Goal: Task Accomplishment & Management: Manage account settings

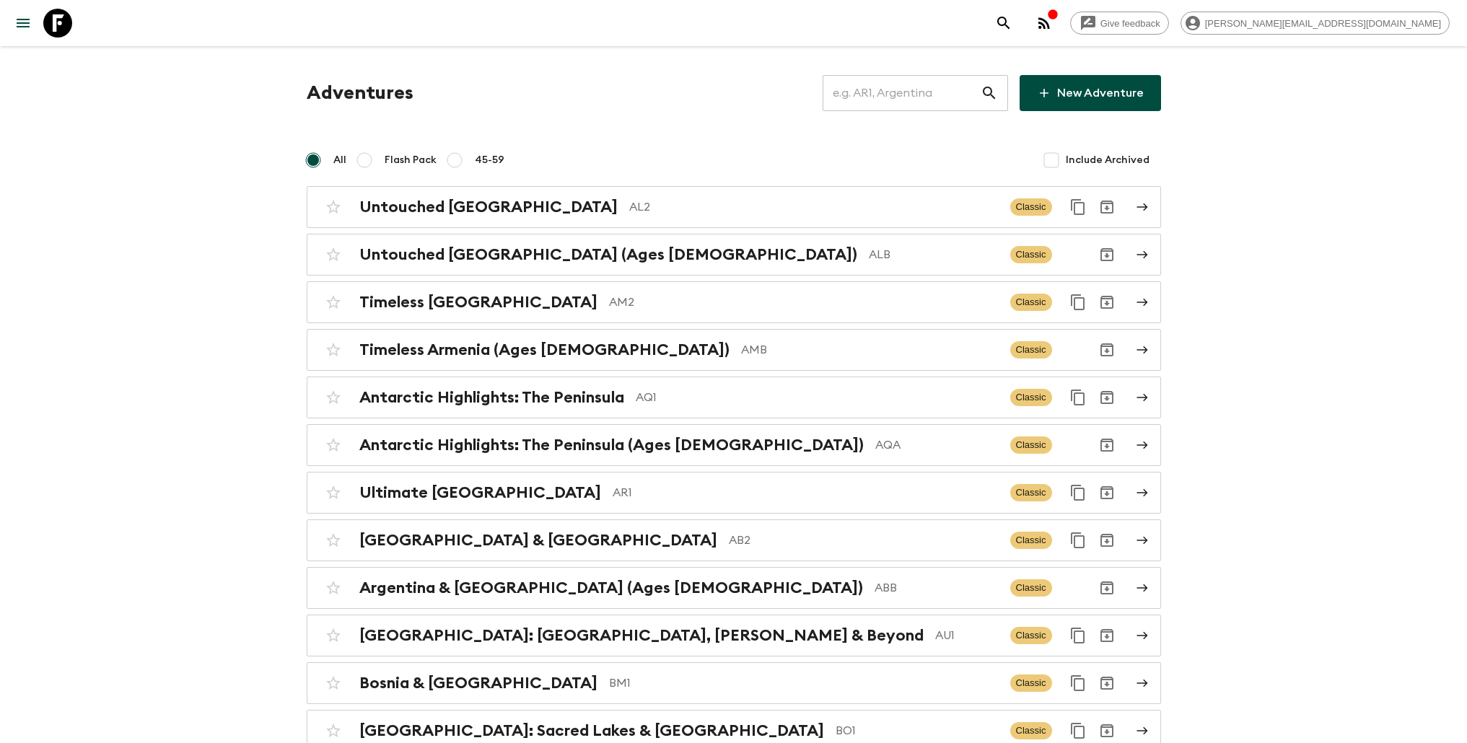
click at [925, 87] on input "text" at bounding box center [901, 93] width 158 height 40
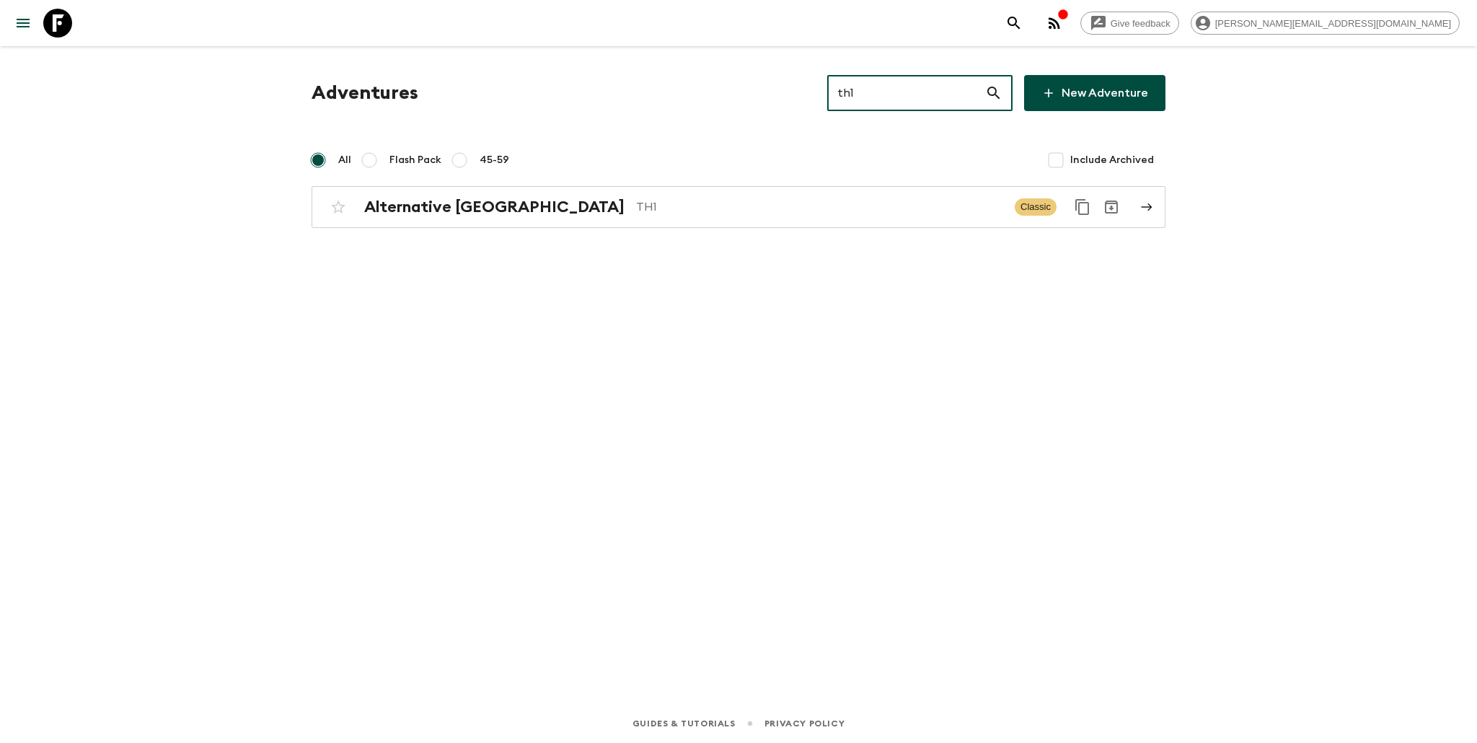
type input "th1"
click at [716, 221] on link "Alternative [GEOGRAPHIC_DATA] TH1 Classic" at bounding box center [739, 207] width 854 height 42
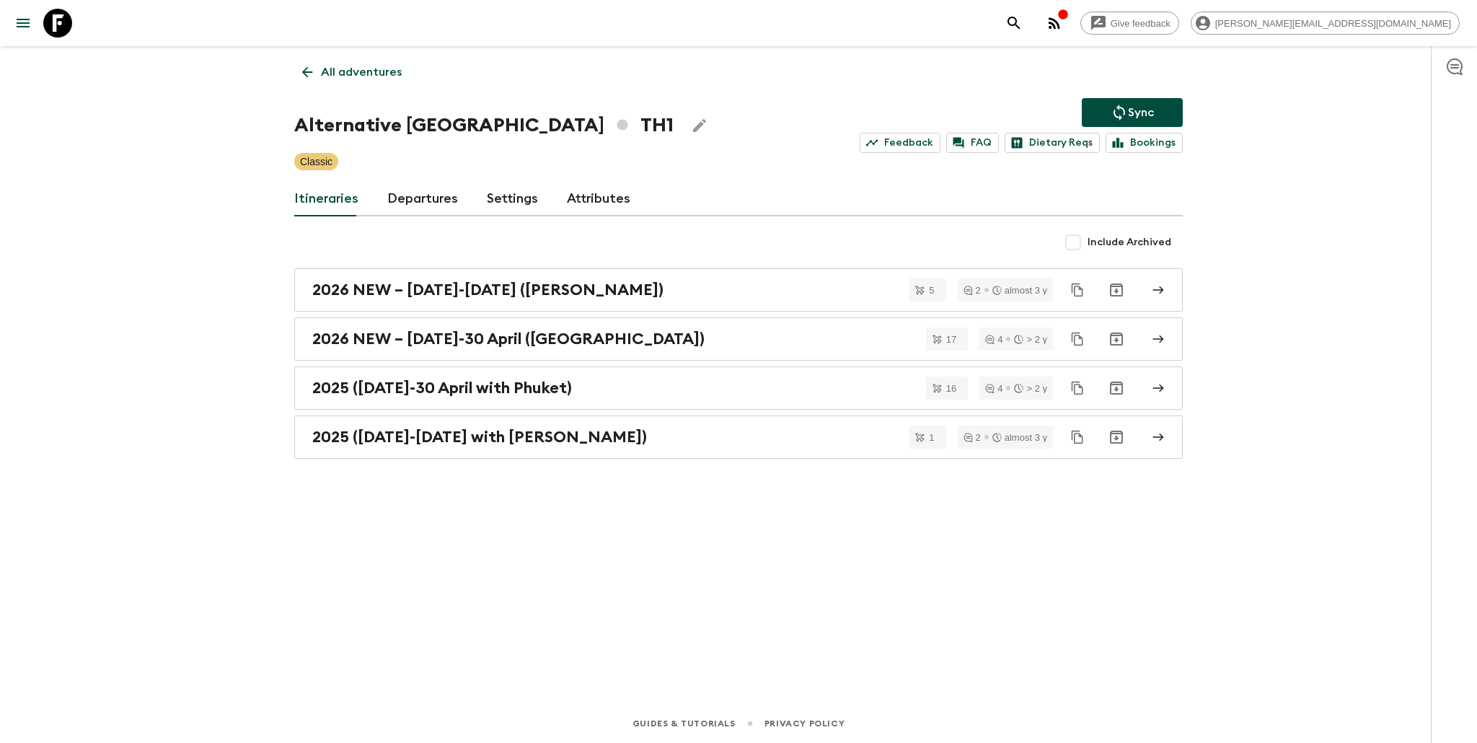
click at [395, 202] on link "Departures" at bounding box center [422, 199] width 71 height 35
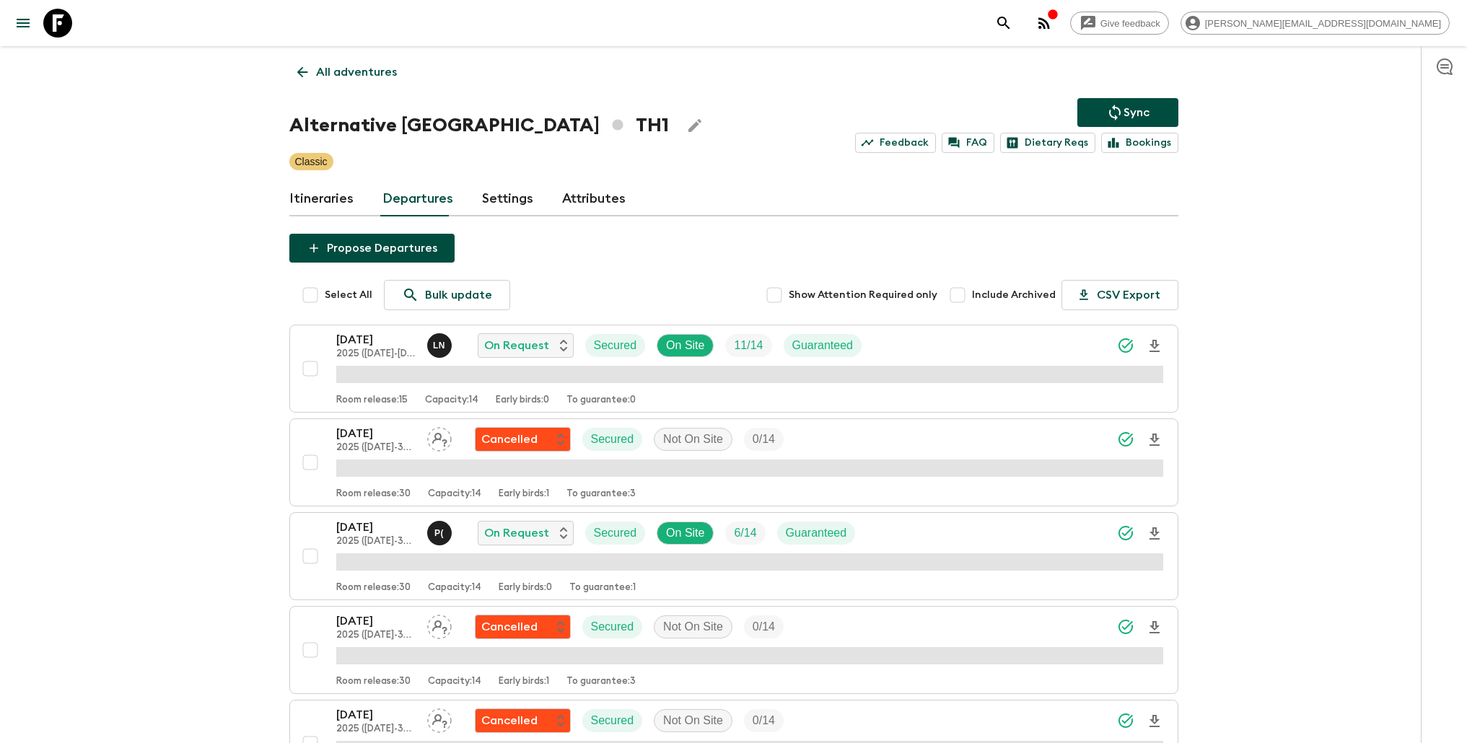
scroll to position [625, 0]
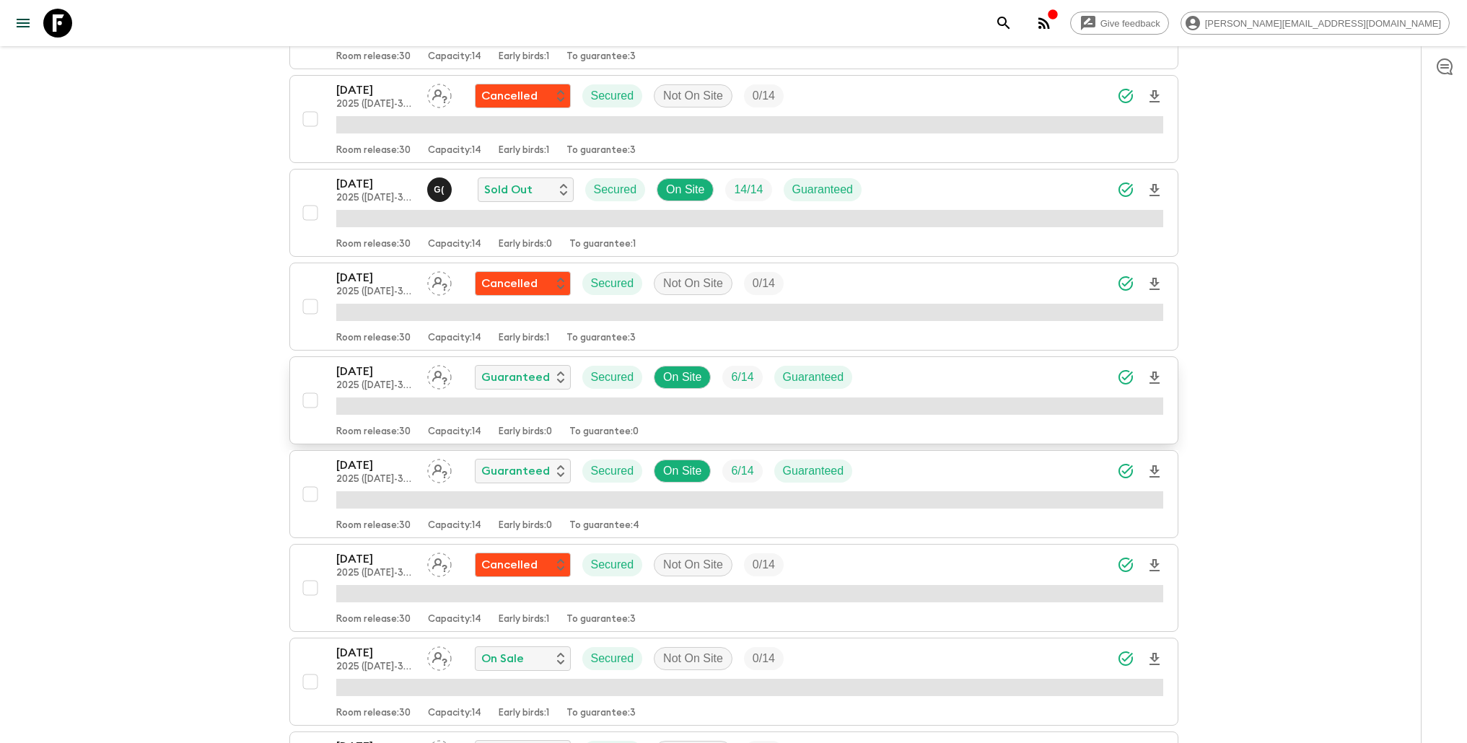
click at [956, 376] on div "[DATE] 2025 ([DATE]-30 April with Phuket) Guaranteed Secured On Site 6 / 14 Gua…" at bounding box center [749, 377] width 827 height 29
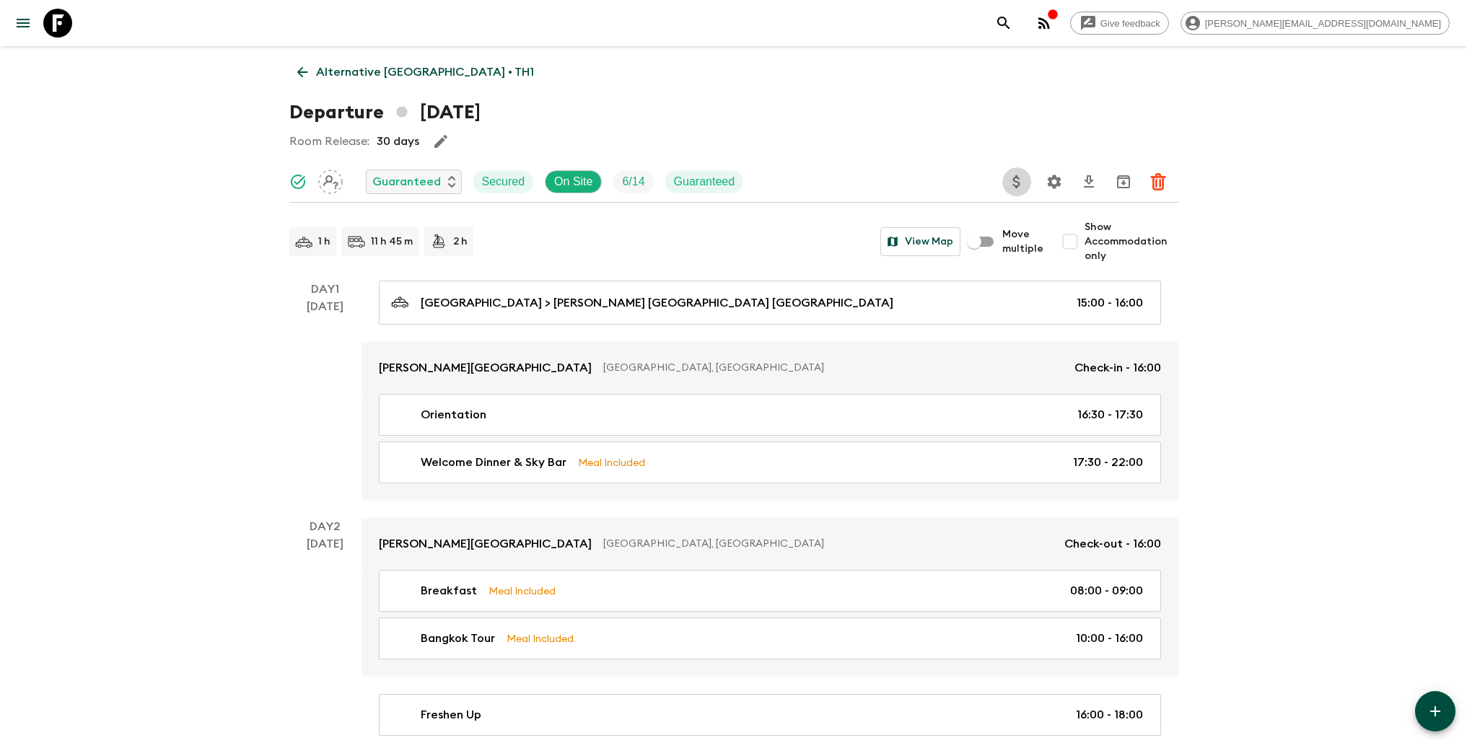
click at [1013, 184] on icon "Update Price, Early Bird Discount and Costs" at bounding box center [1016, 181] width 7 height 13
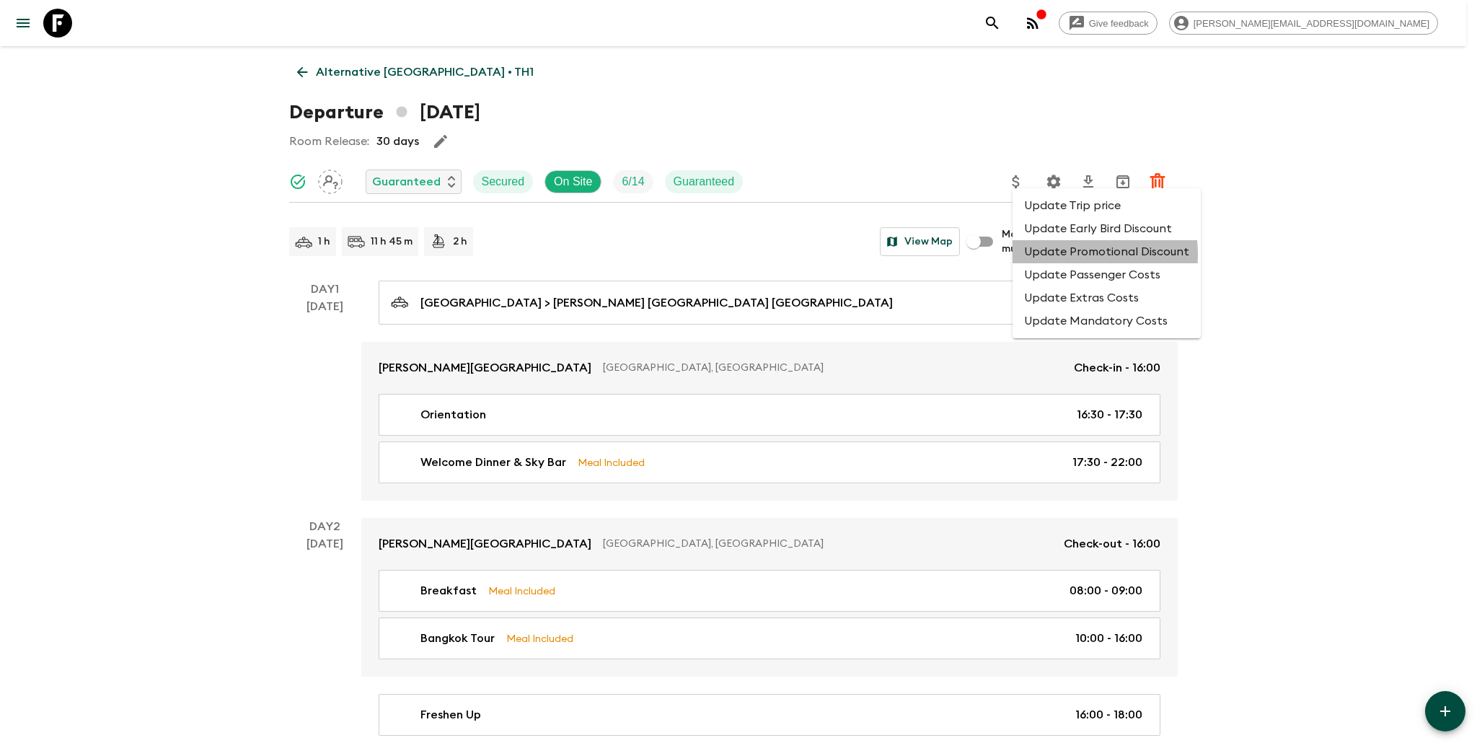
click at [1058, 255] on li "Update Promotional Discount" at bounding box center [1107, 251] width 188 height 23
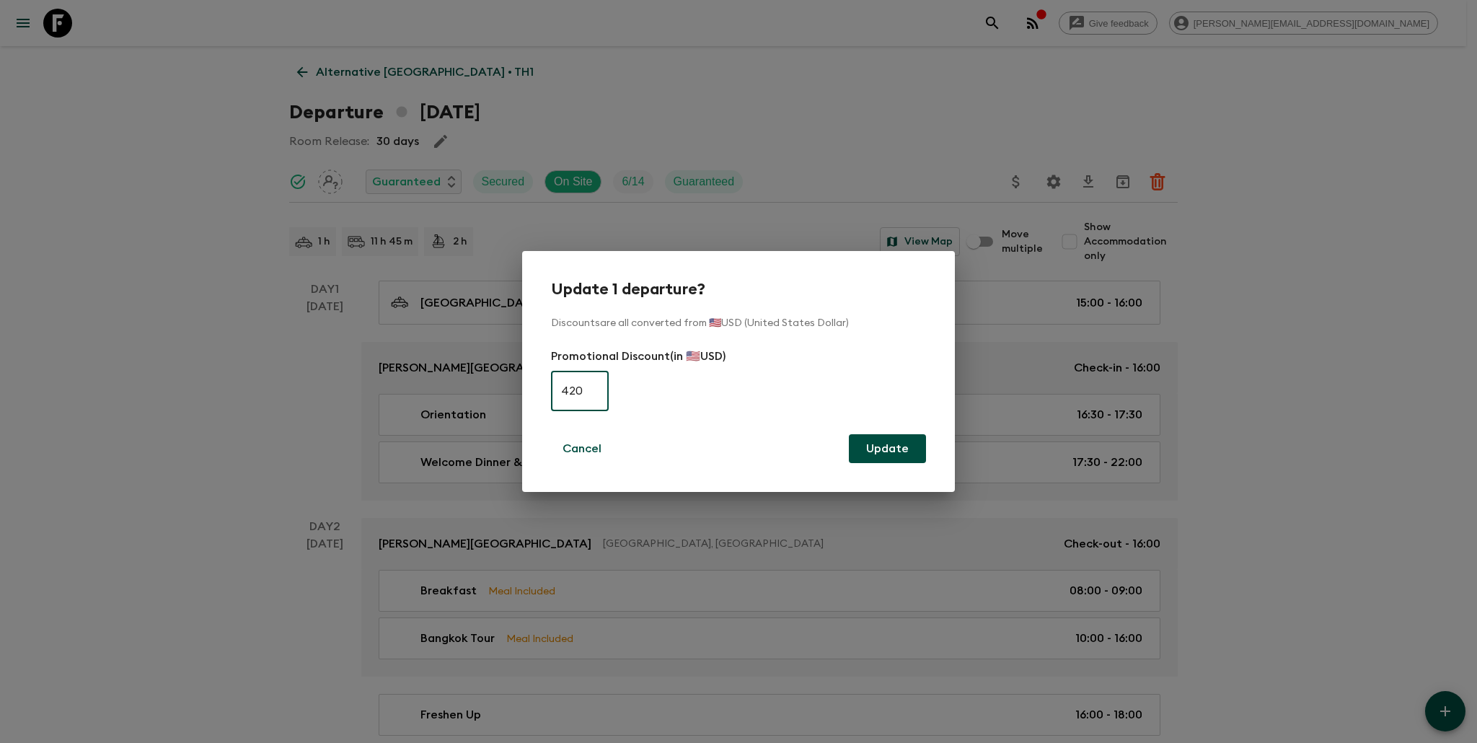
click at [592, 397] on input "420" at bounding box center [580, 391] width 58 height 40
type input "0"
click at [863, 447] on button "Update" at bounding box center [887, 448] width 77 height 29
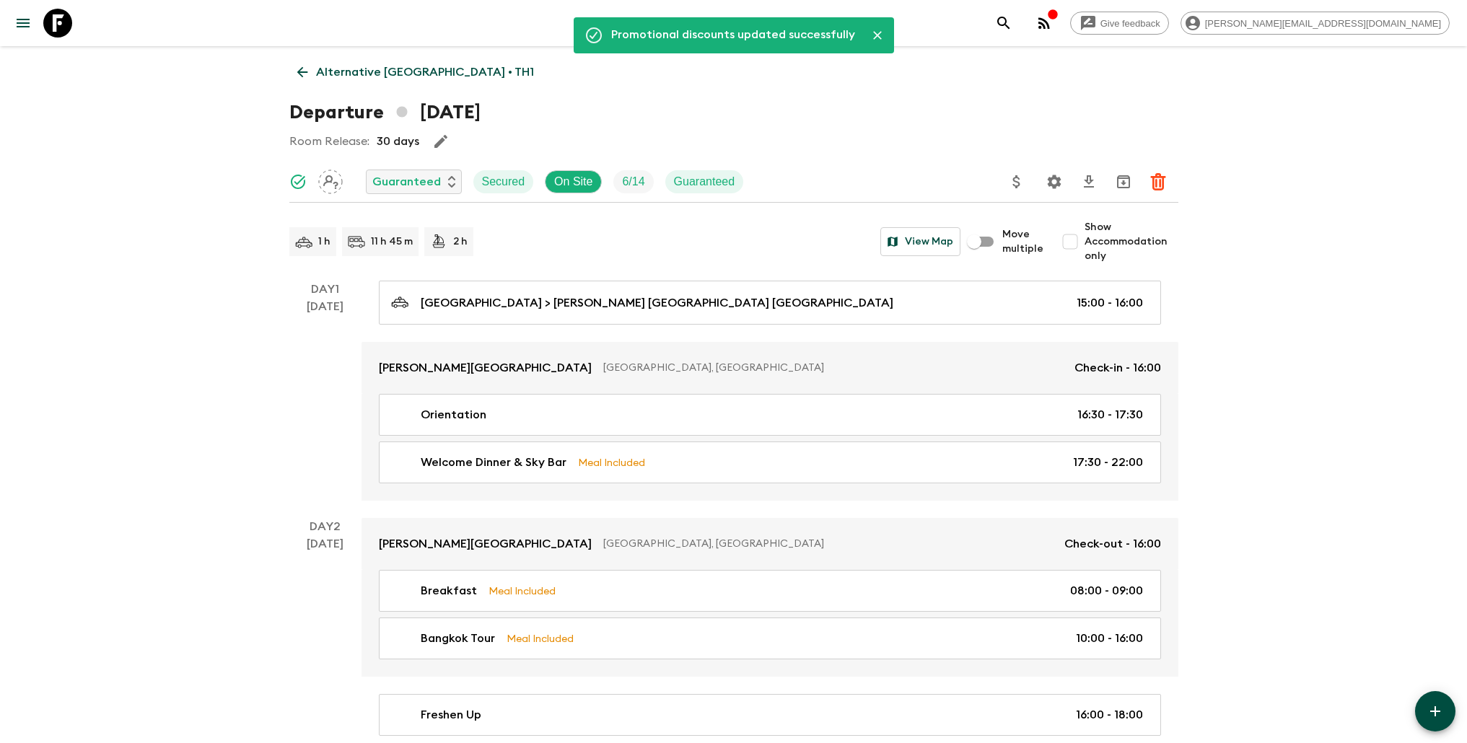
click at [347, 69] on p "Alternative [GEOGRAPHIC_DATA] • TH1" at bounding box center [425, 71] width 218 height 17
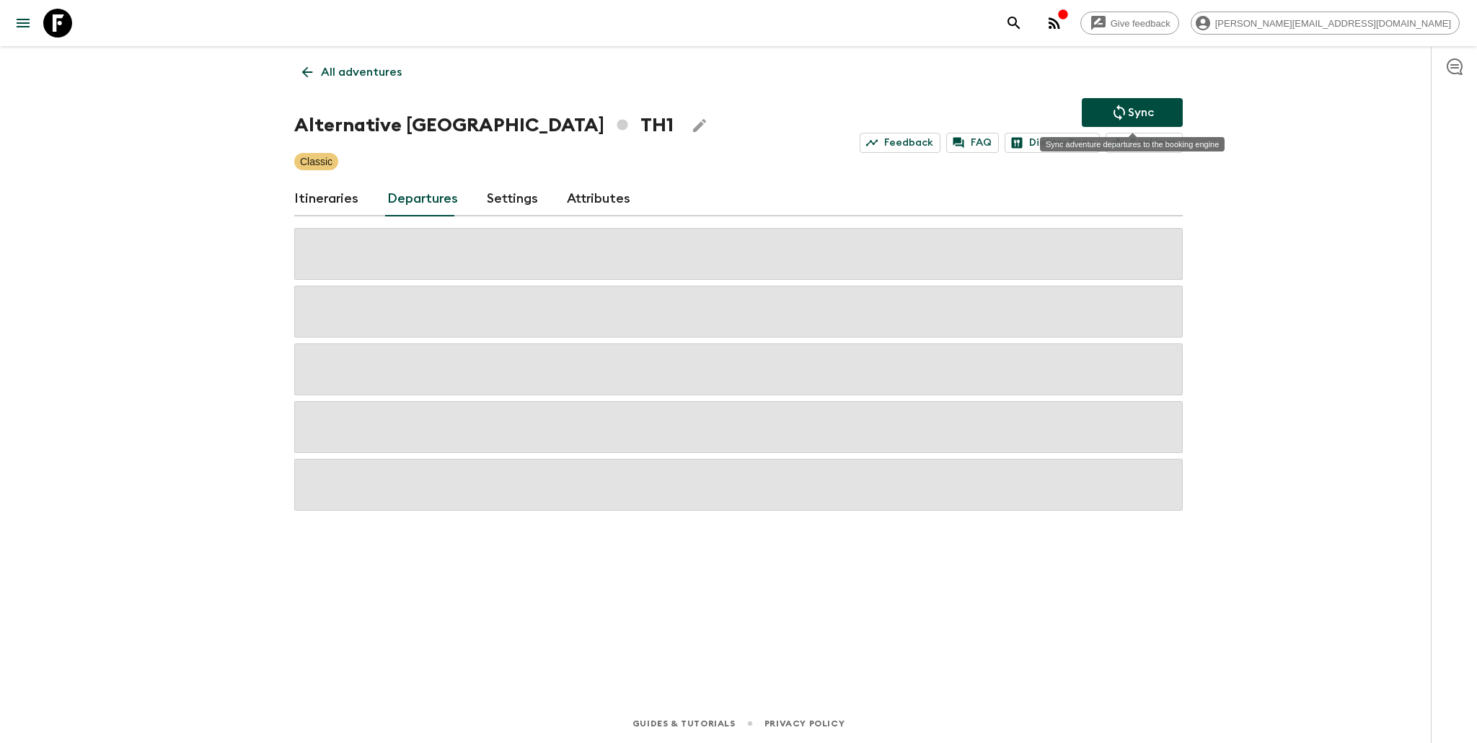
click at [1120, 109] on icon "Sync adventure departures to the booking engine" at bounding box center [1119, 112] width 17 height 17
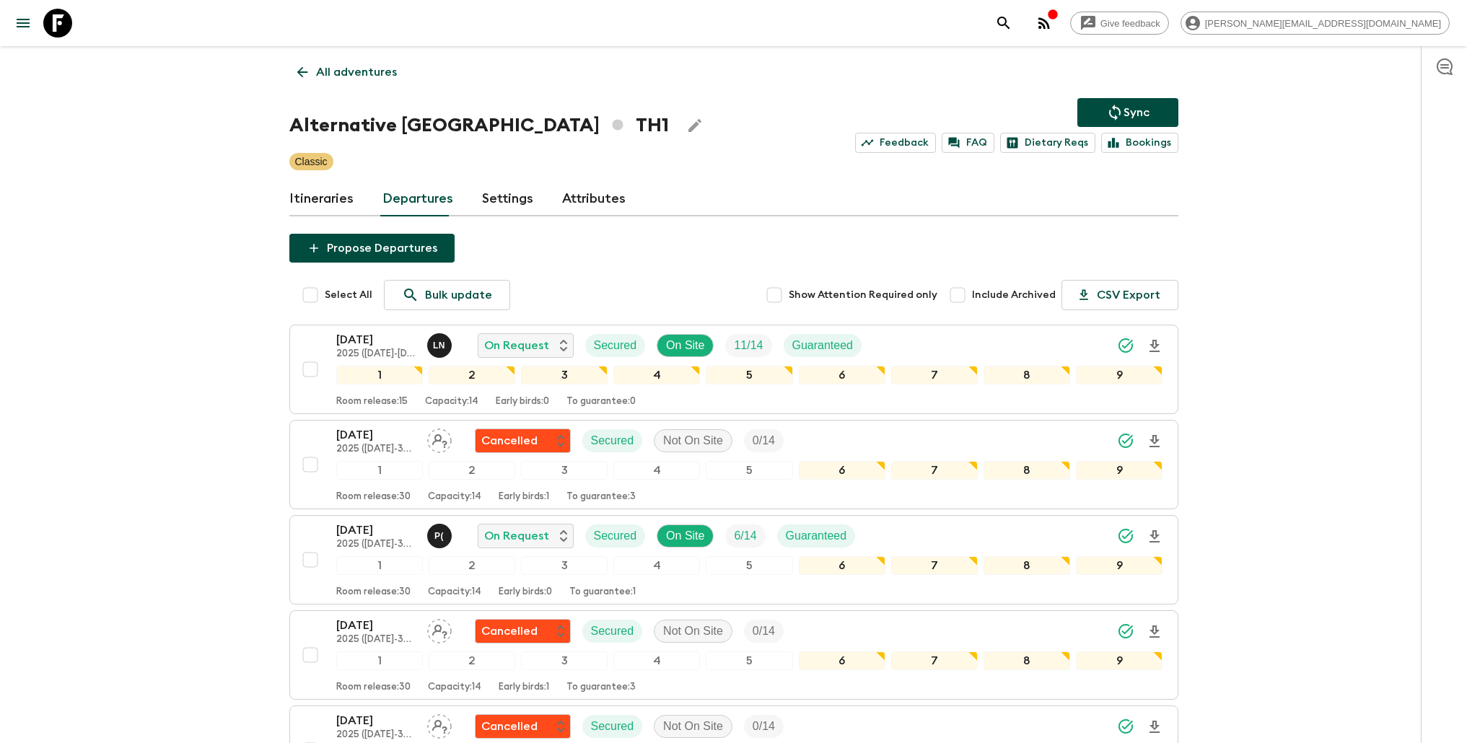
click at [362, 70] on p "All adventures" at bounding box center [356, 71] width 81 height 17
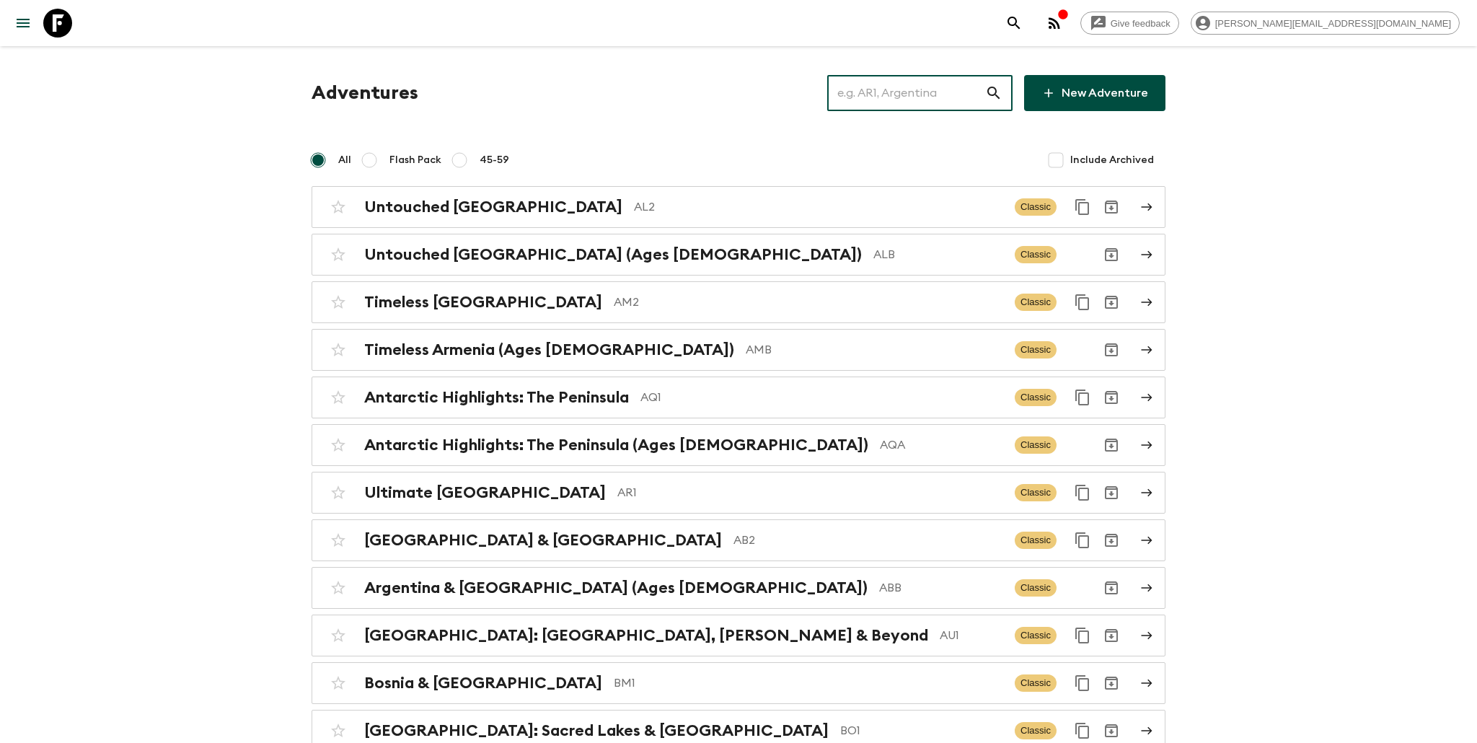
click at [902, 99] on input "text" at bounding box center [906, 93] width 158 height 40
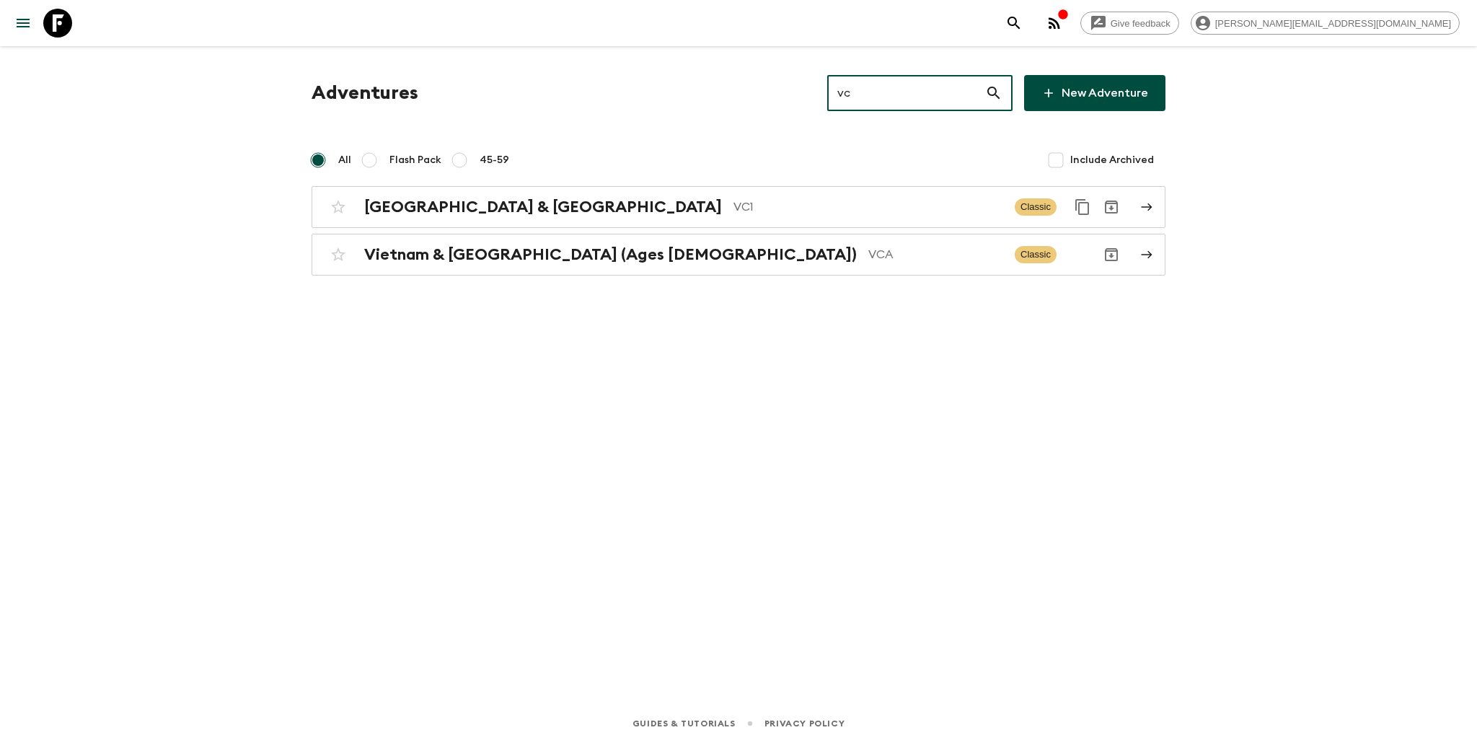
type input "vc1"
click at [734, 203] on p "VC1" at bounding box center [869, 206] width 270 height 17
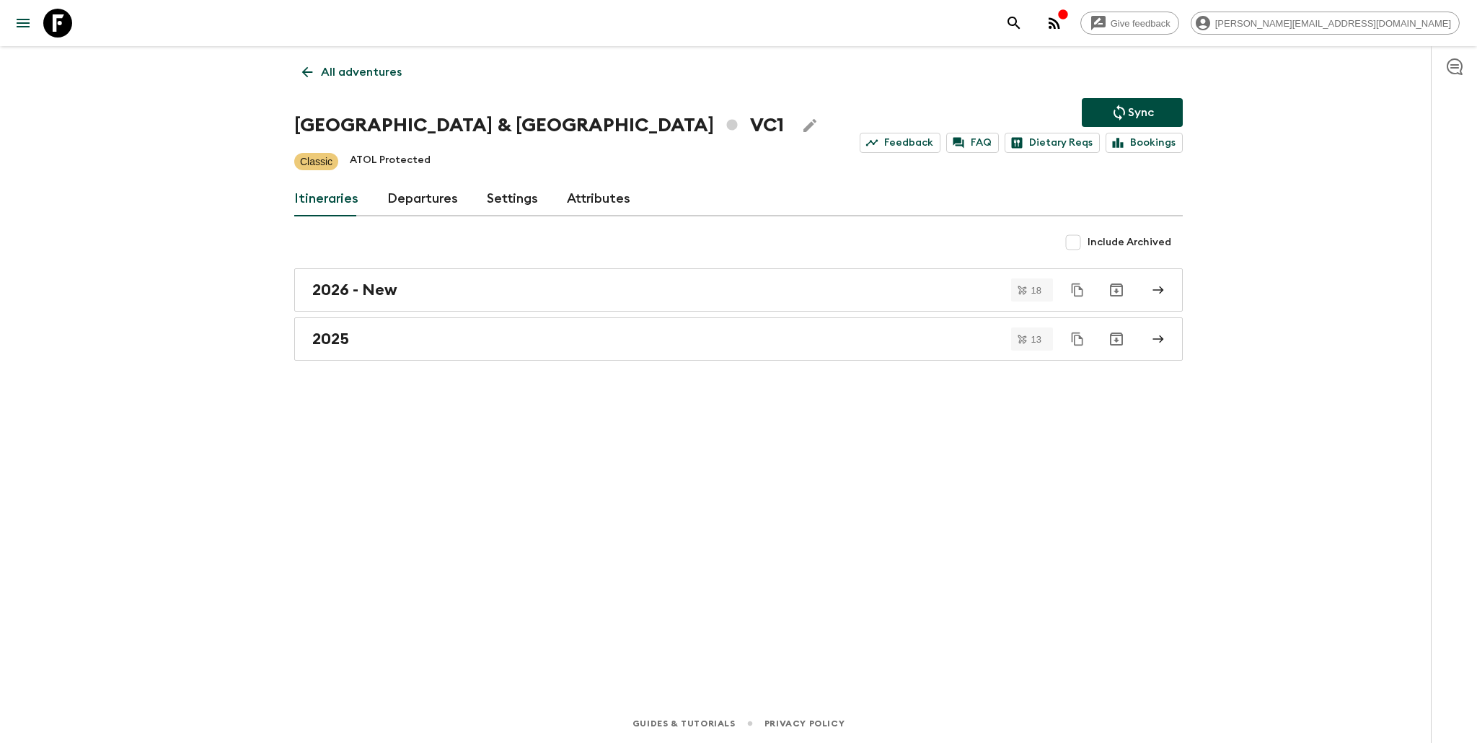
click at [427, 198] on link "Departures" at bounding box center [422, 199] width 71 height 35
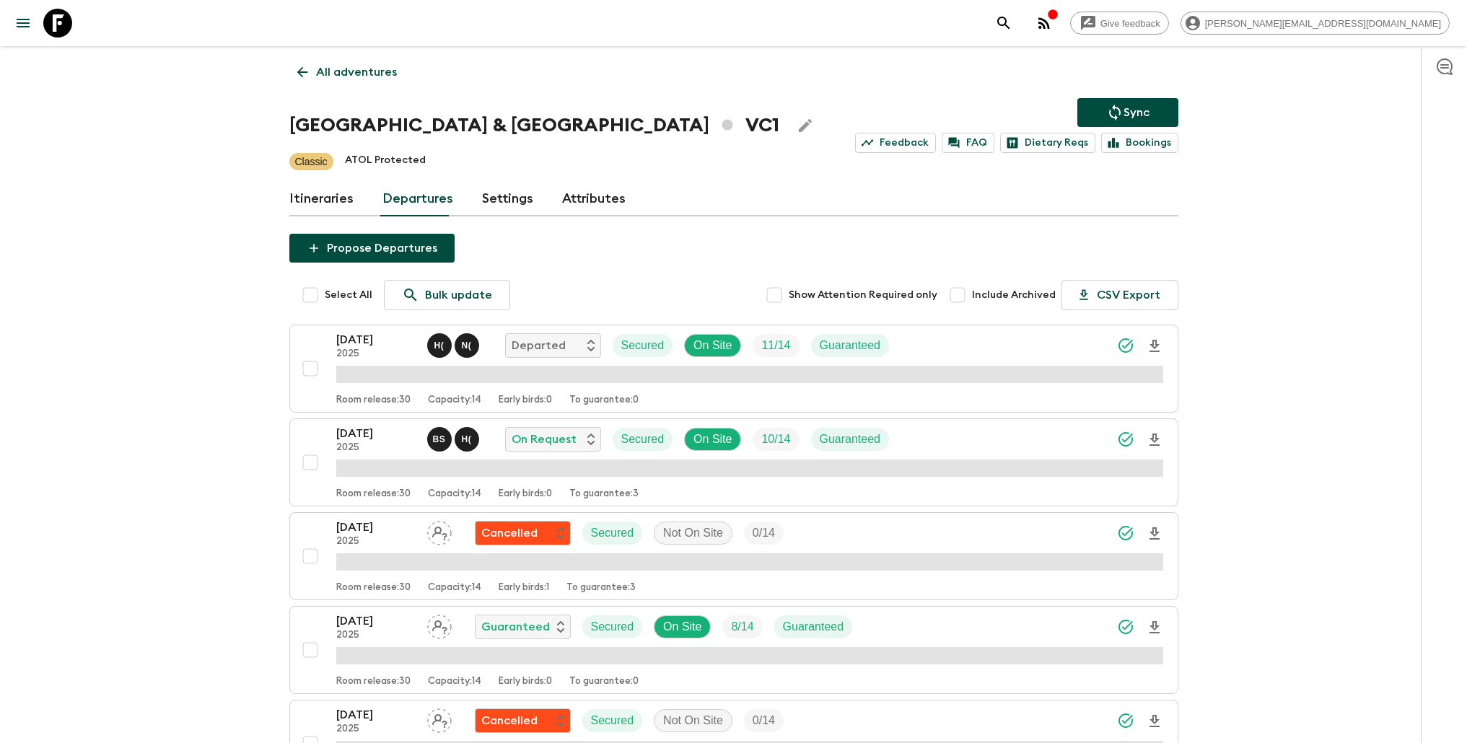
scroll to position [437, 0]
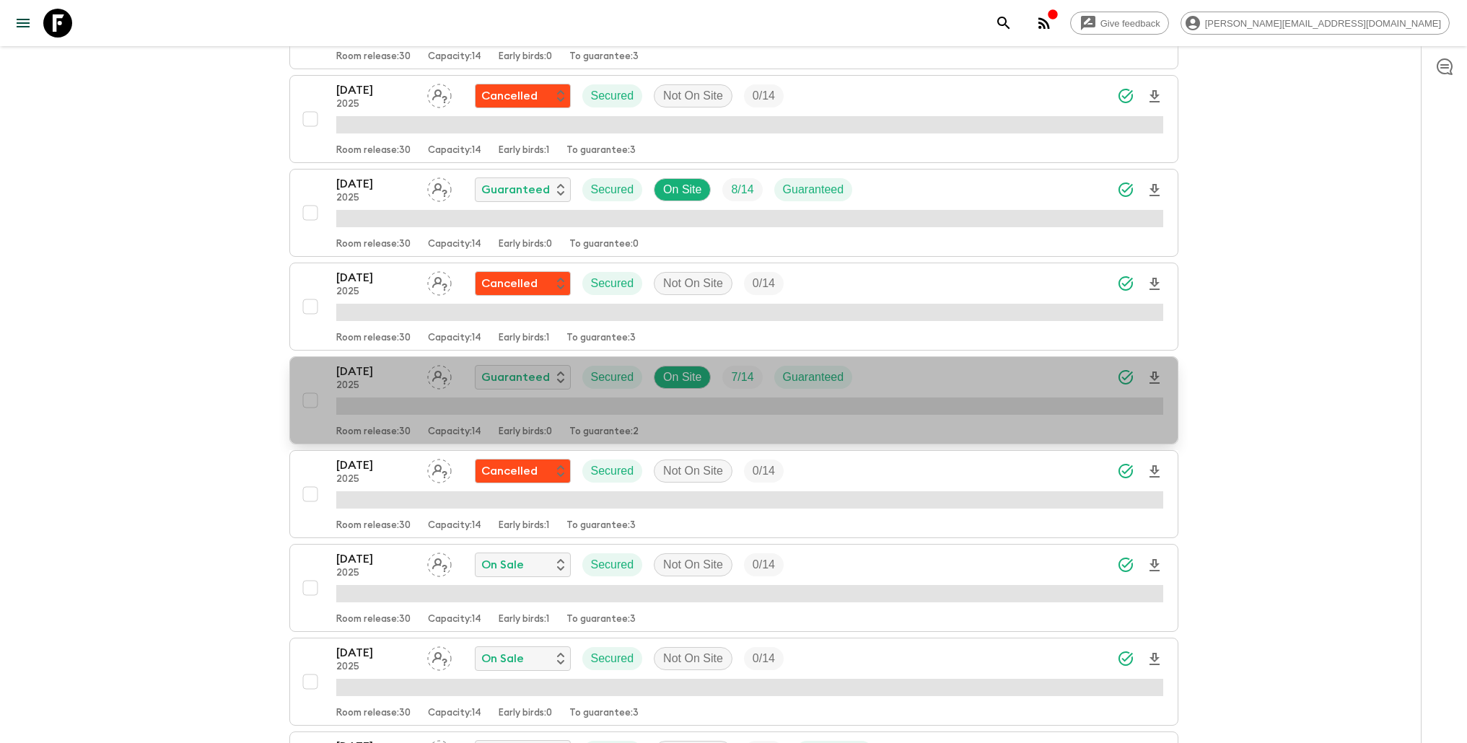
click at [896, 381] on div "[DATE] 2025 Guaranteed Secured On Site 7 / 14 Guaranteed" at bounding box center [749, 377] width 827 height 29
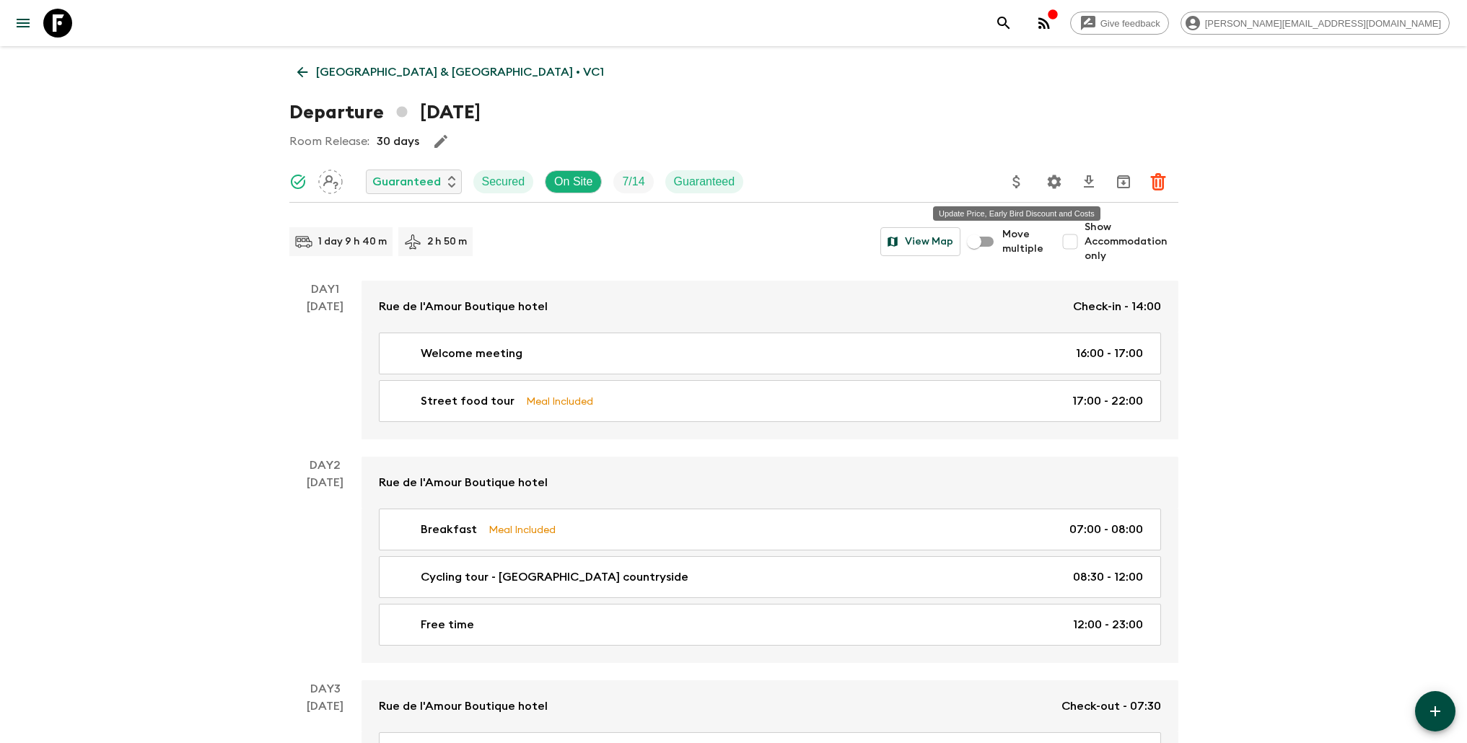
click at [1017, 178] on icon "Update Price, Early Bird Discount and Costs" at bounding box center [1016, 181] width 17 height 17
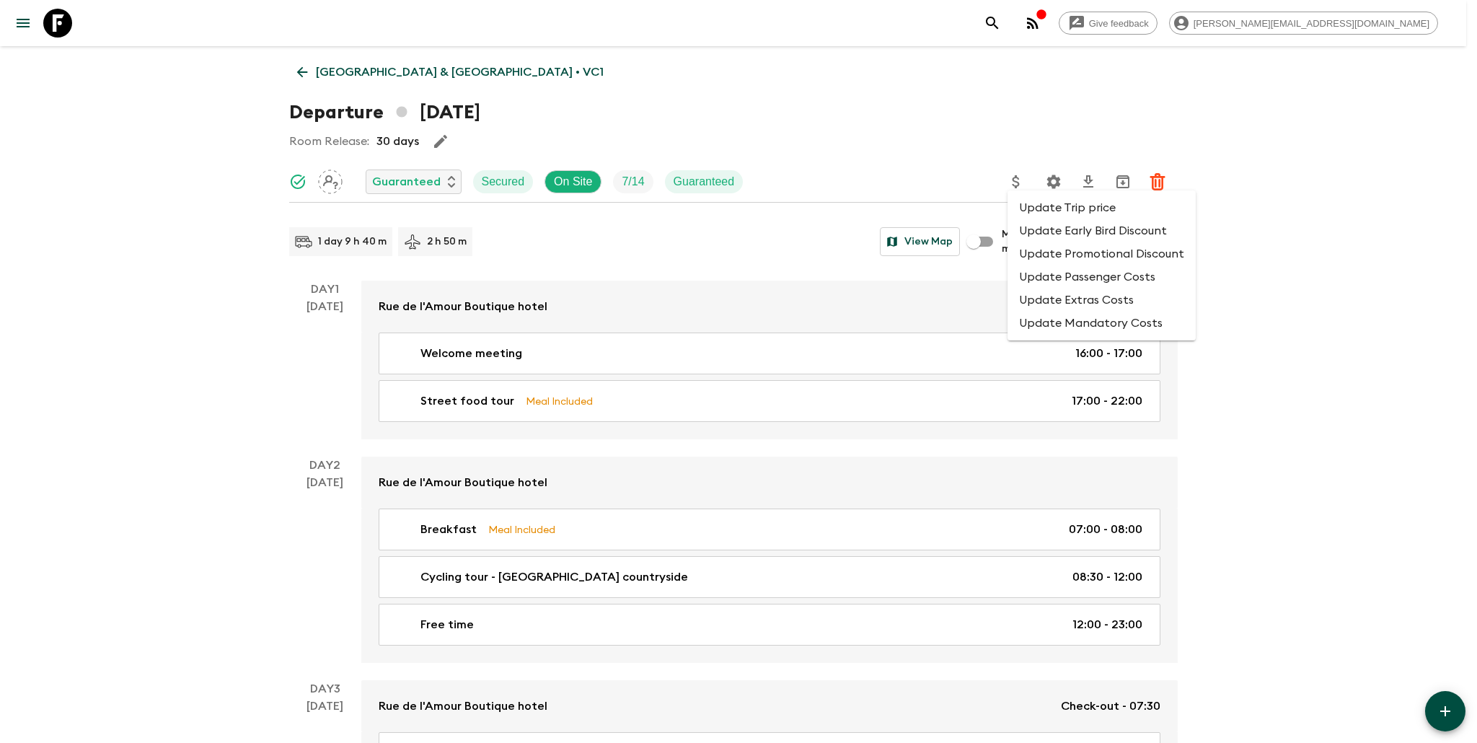
click at [1037, 258] on li "Update Promotional Discount" at bounding box center [1102, 253] width 188 height 23
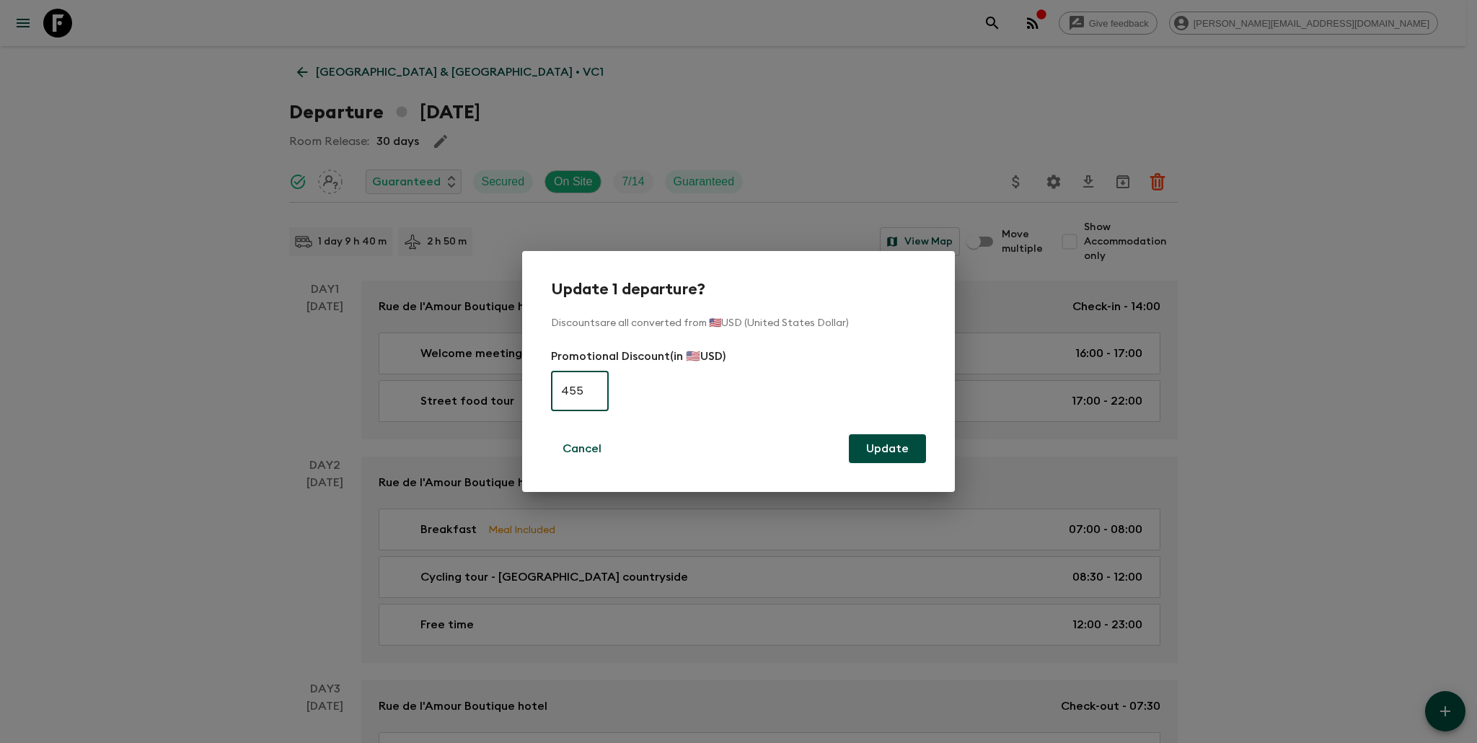
click at [602, 396] on input "455" at bounding box center [580, 391] width 58 height 40
type input "0"
click at [888, 446] on button "Update" at bounding box center [887, 448] width 77 height 29
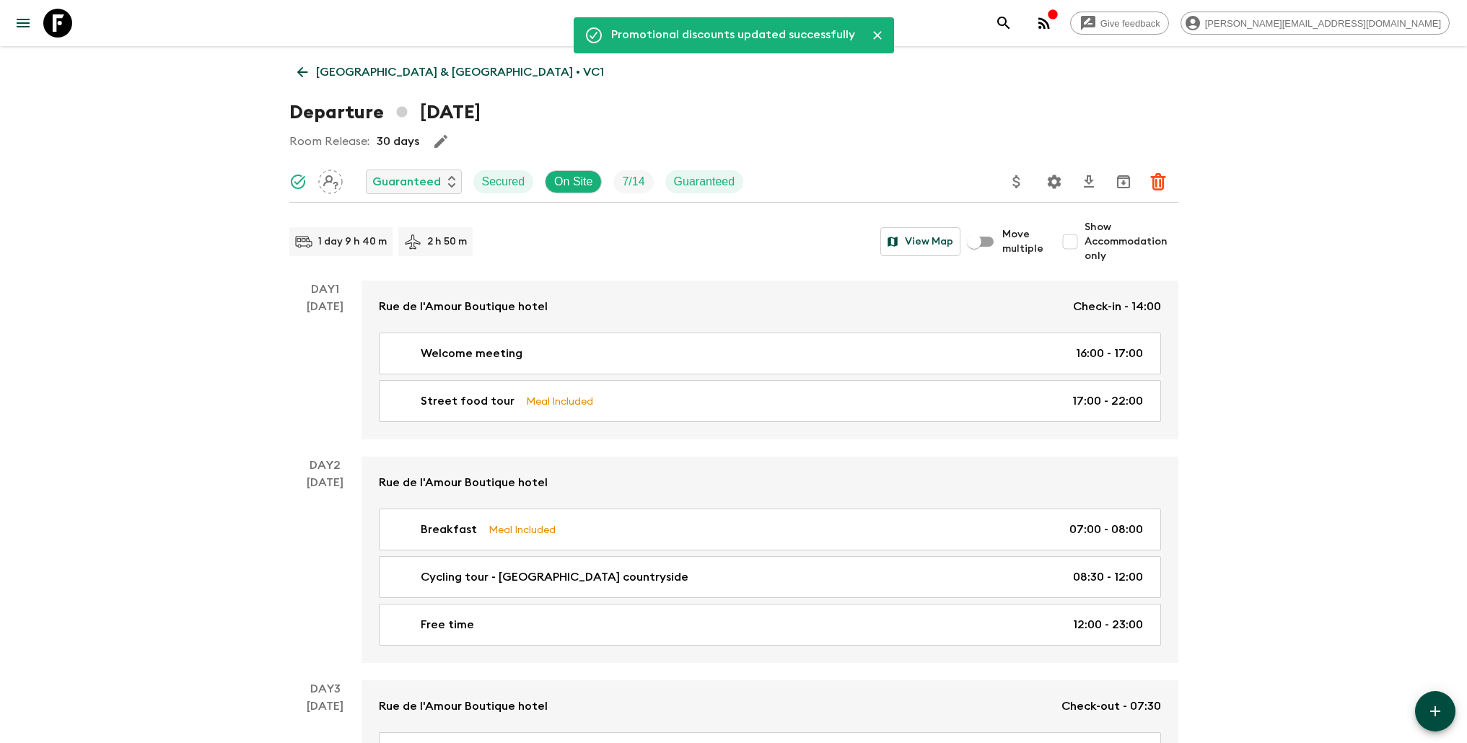
click at [359, 66] on p "[GEOGRAPHIC_DATA] & [GEOGRAPHIC_DATA] • VC1" at bounding box center [460, 71] width 288 height 17
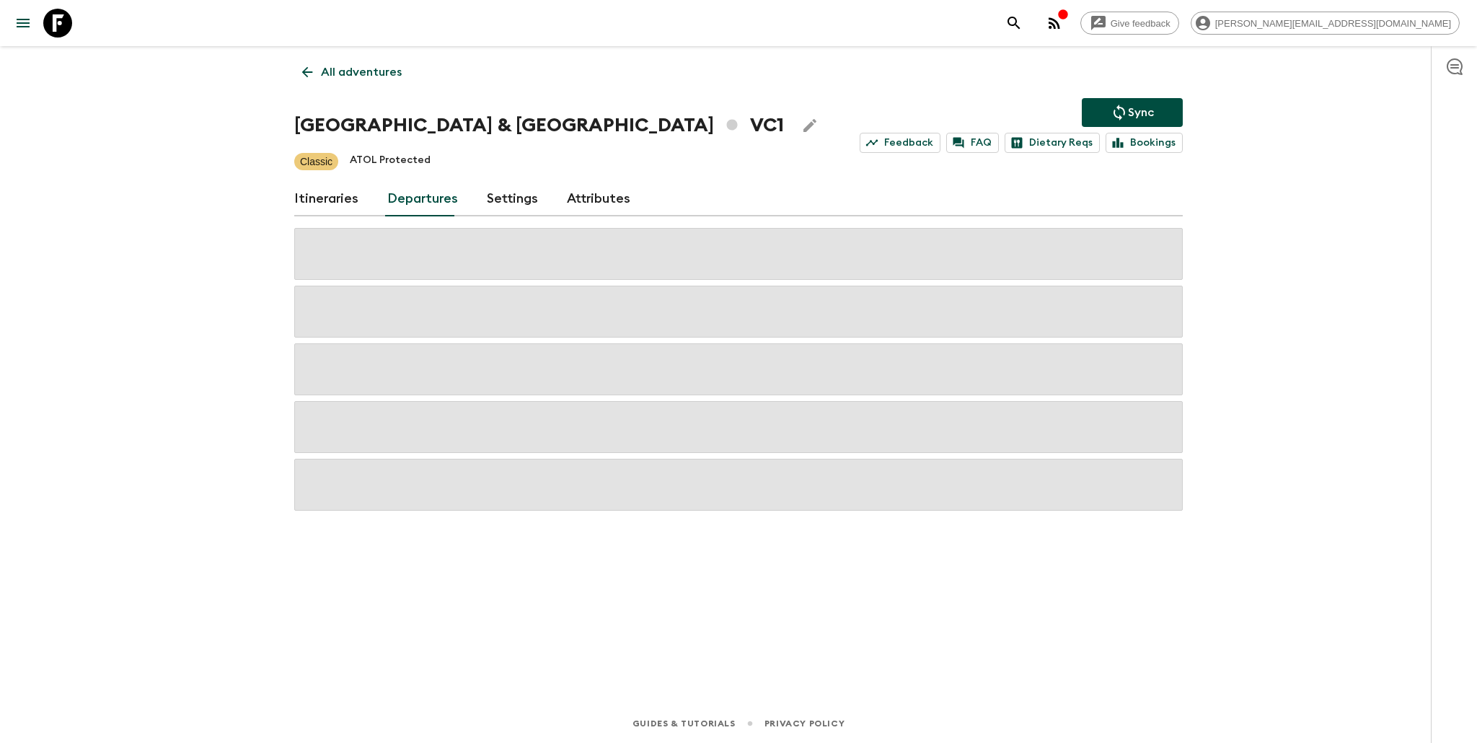
click at [1125, 110] on icon "Sync adventure departures to the booking engine" at bounding box center [1119, 112] width 17 height 17
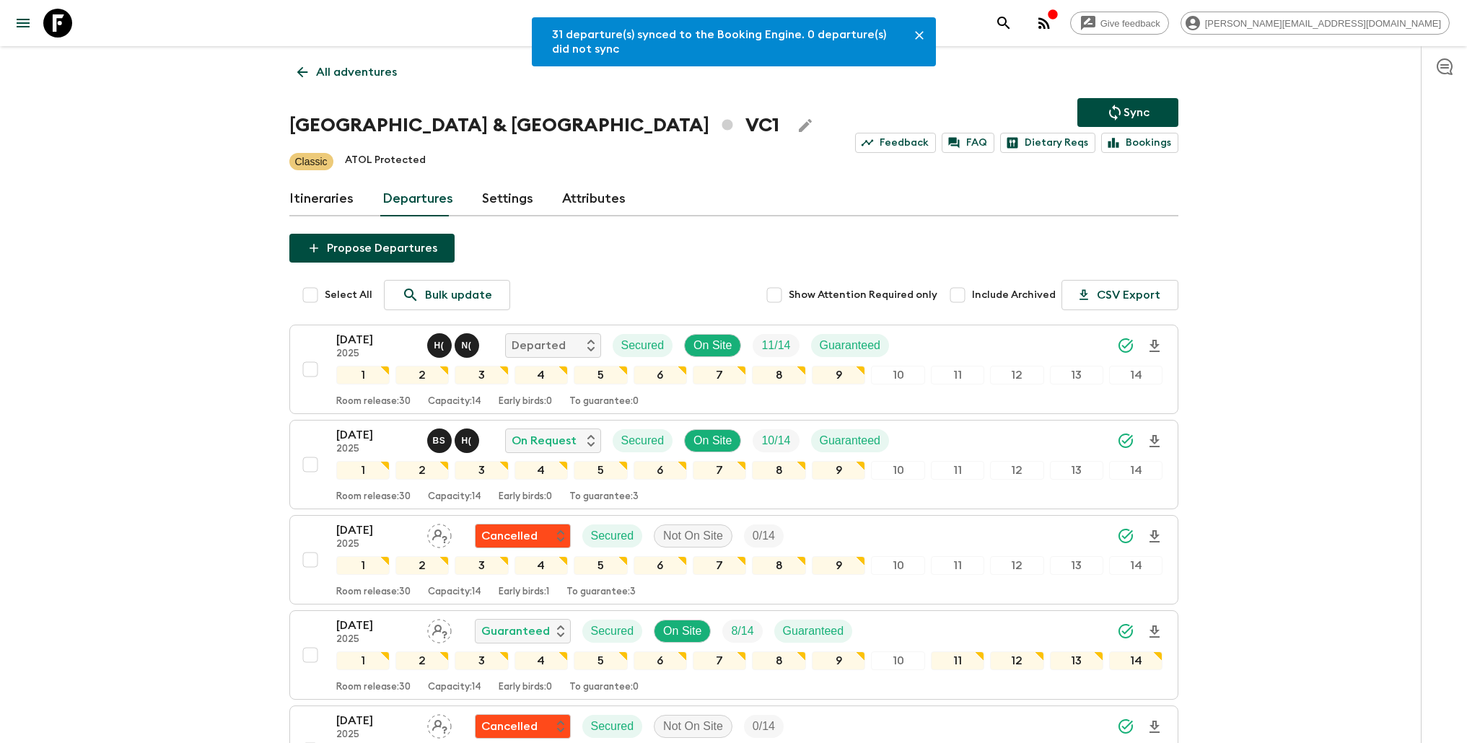
click at [359, 75] on p "All adventures" at bounding box center [356, 71] width 81 height 17
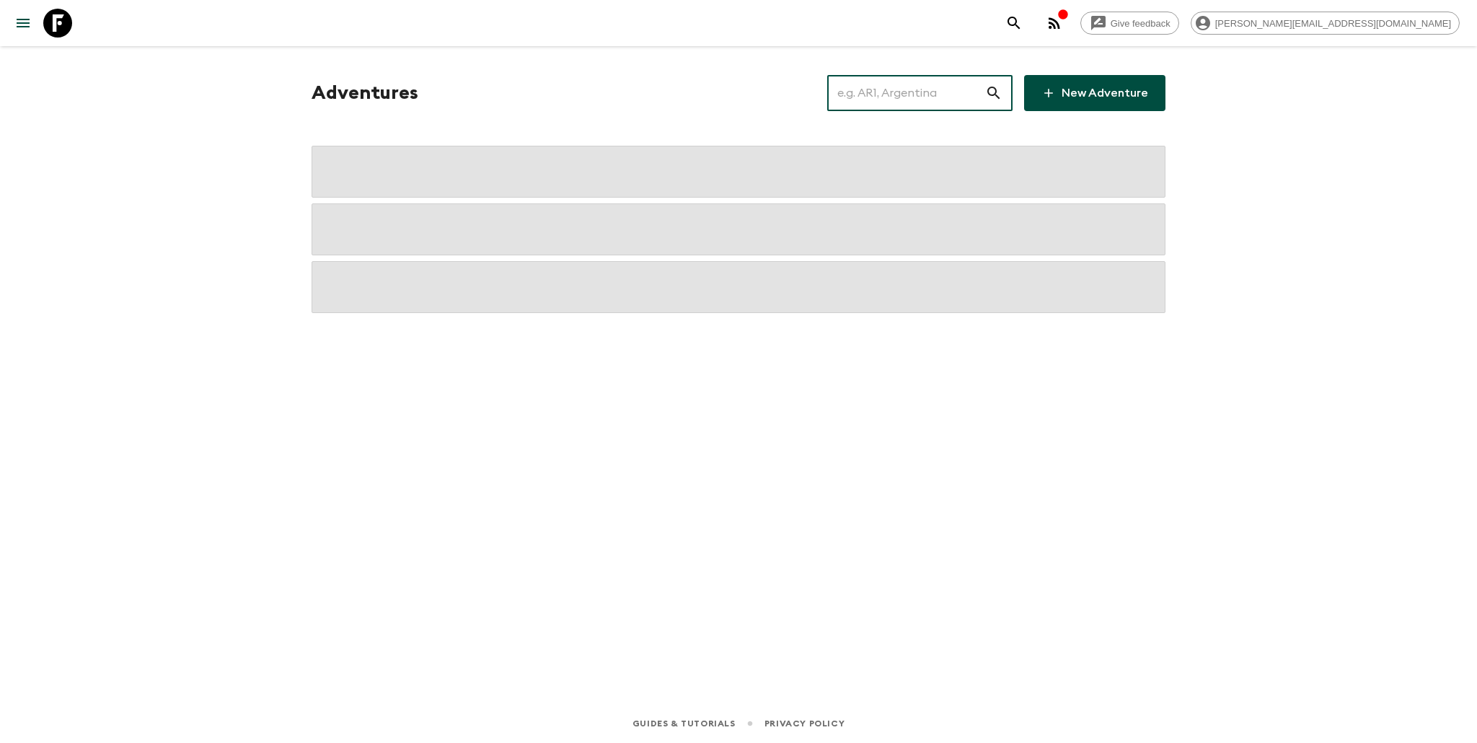
click at [915, 100] on input "text" at bounding box center [906, 93] width 158 height 40
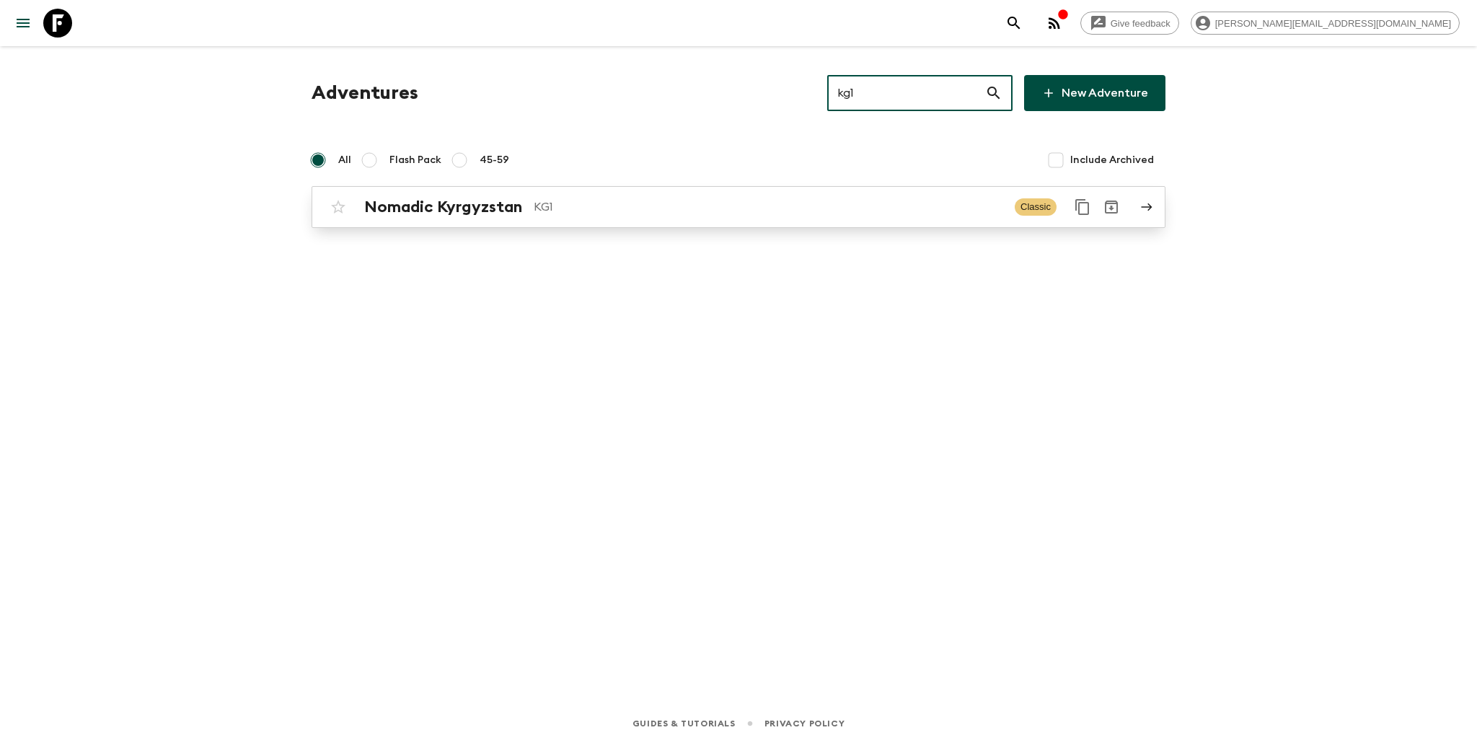
type input "kg1"
click at [611, 196] on div "Nomadic Kyrgyzstan KG1 Classic" at bounding box center [710, 207] width 773 height 29
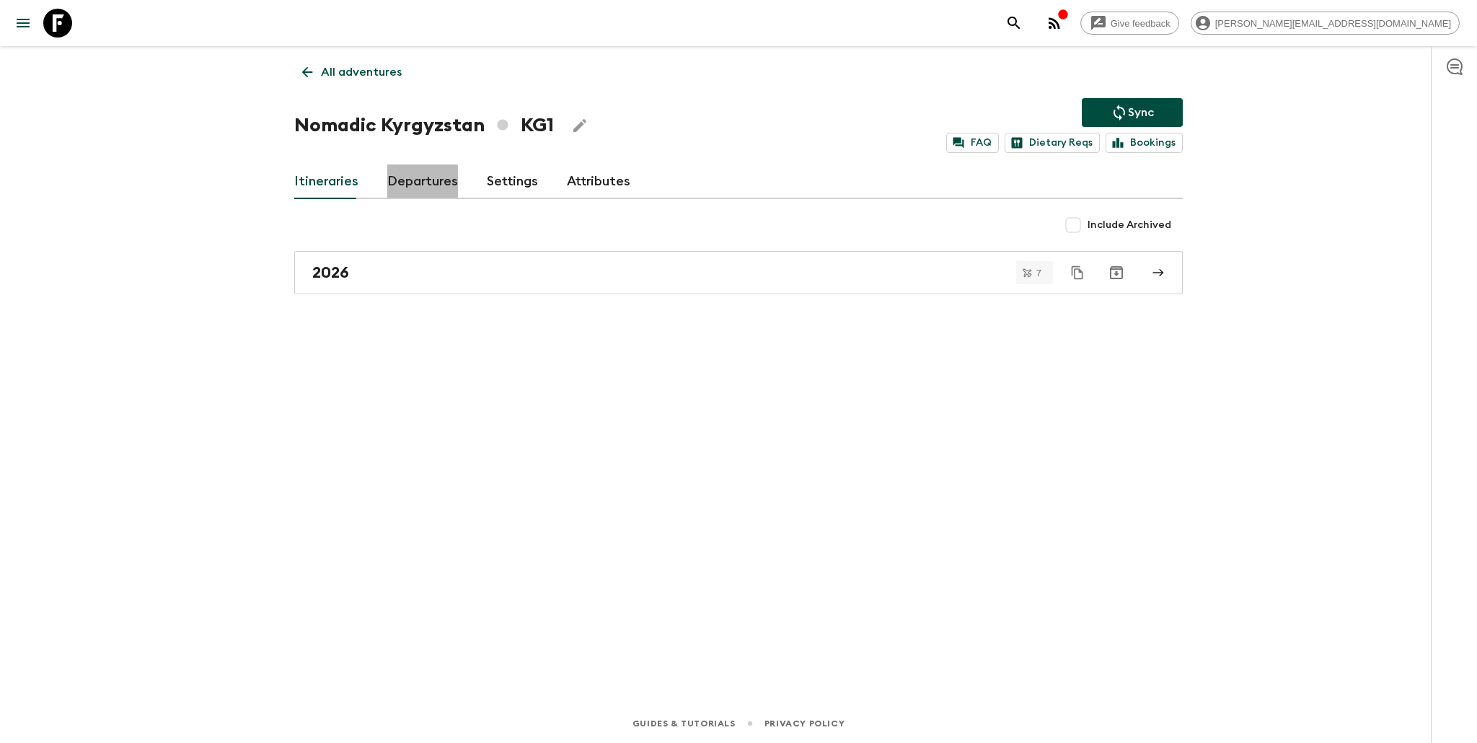
click at [403, 184] on link "Departures" at bounding box center [422, 181] width 71 height 35
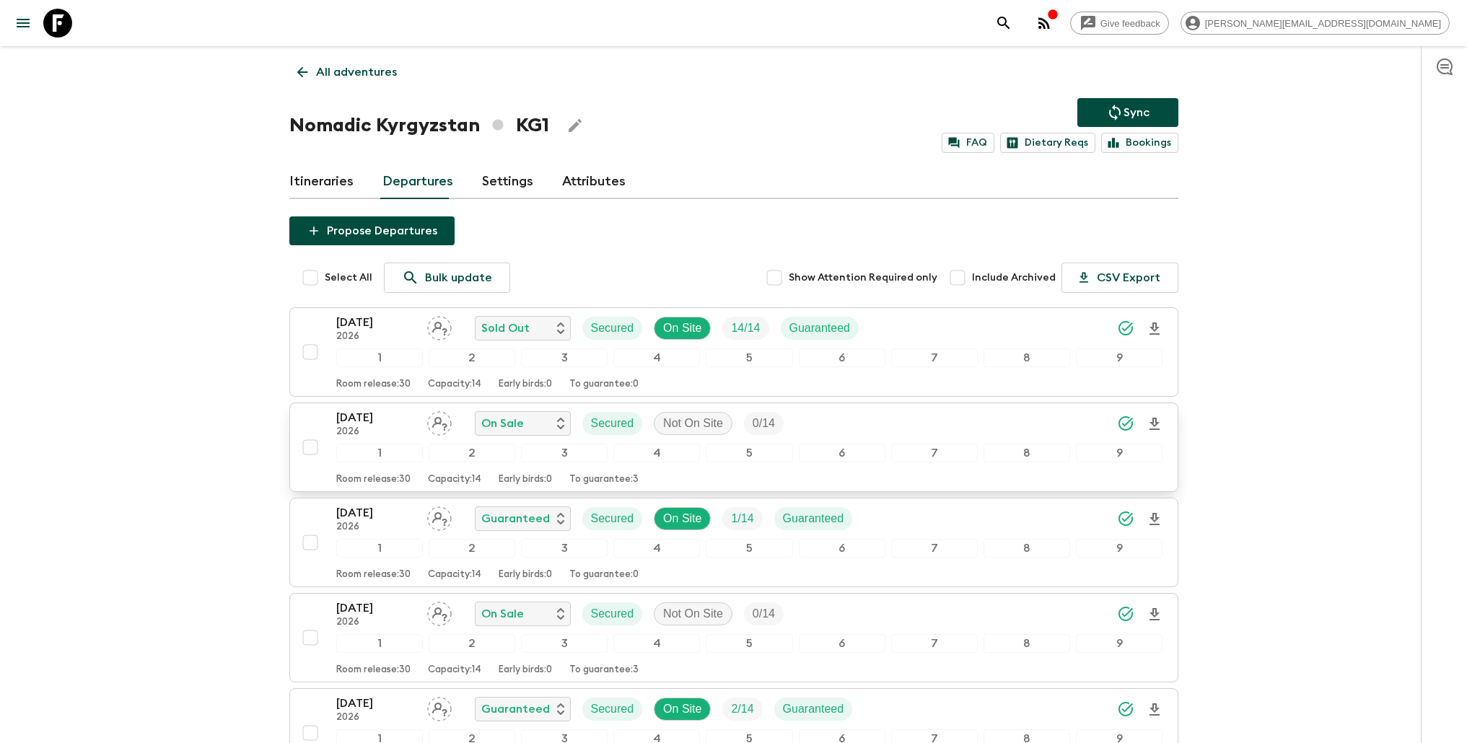
click at [308, 450] on input "checkbox" at bounding box center [310, 447] width 29 height 29
checkbox input "true"
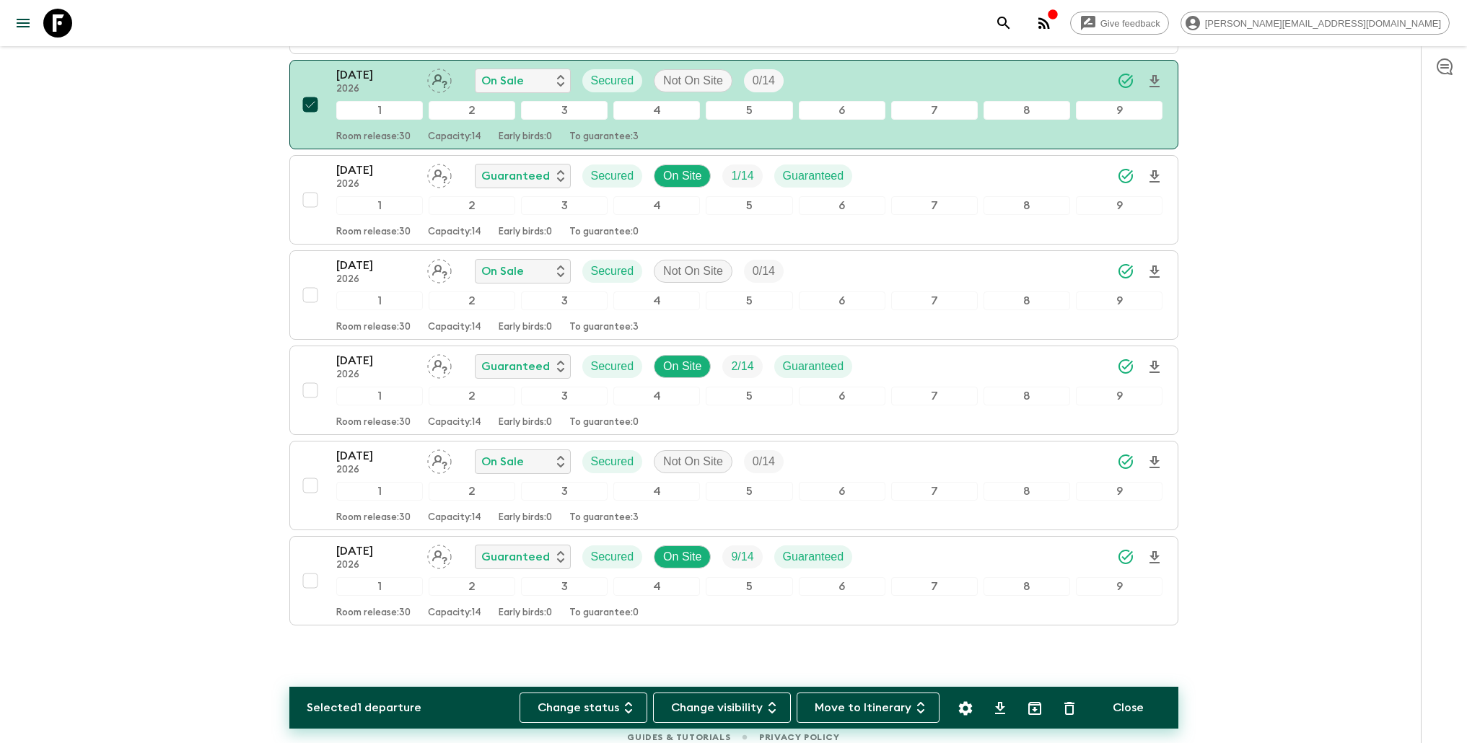
scroll to position [356, 0]
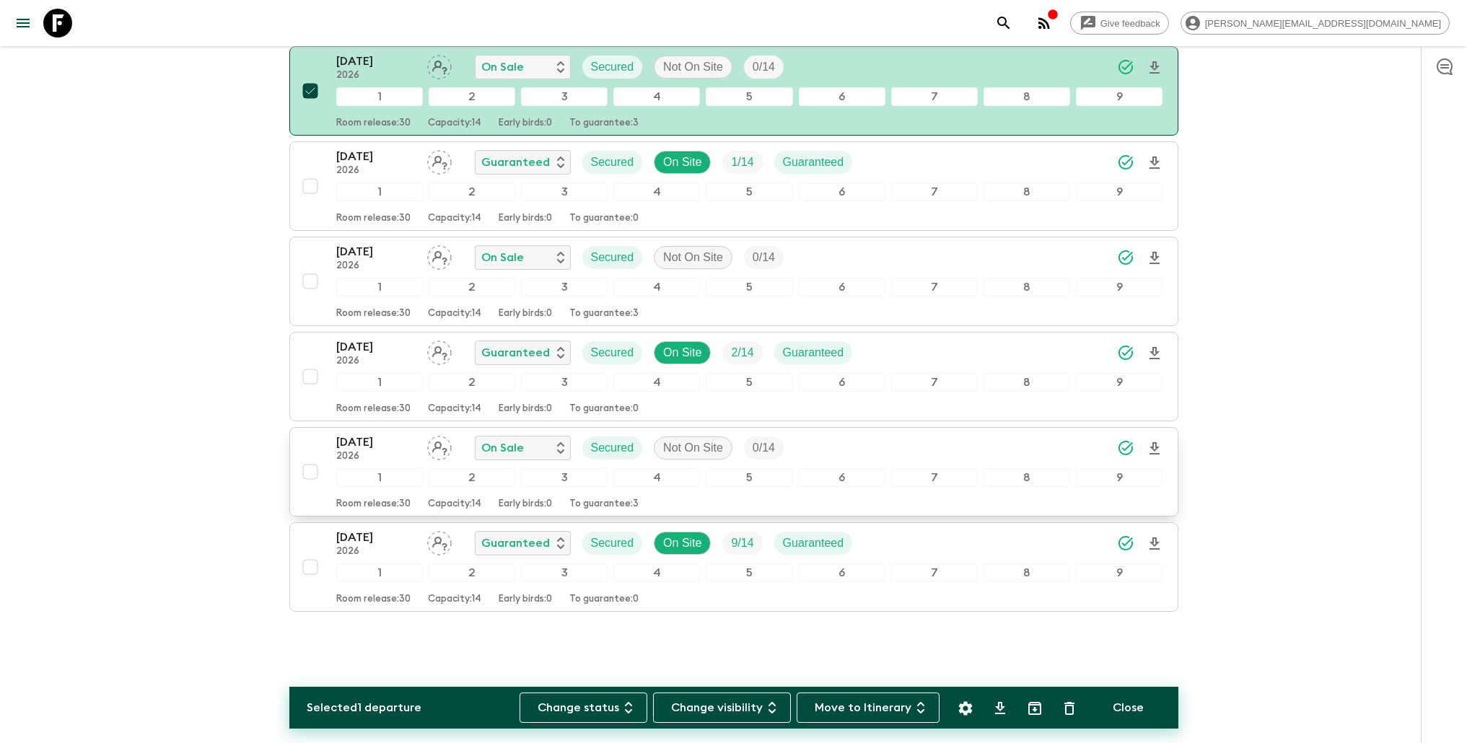
click at [309, 469] on input "checkbox" at bounding box center [310, 471] width 29 height 29
checkbox input "true"
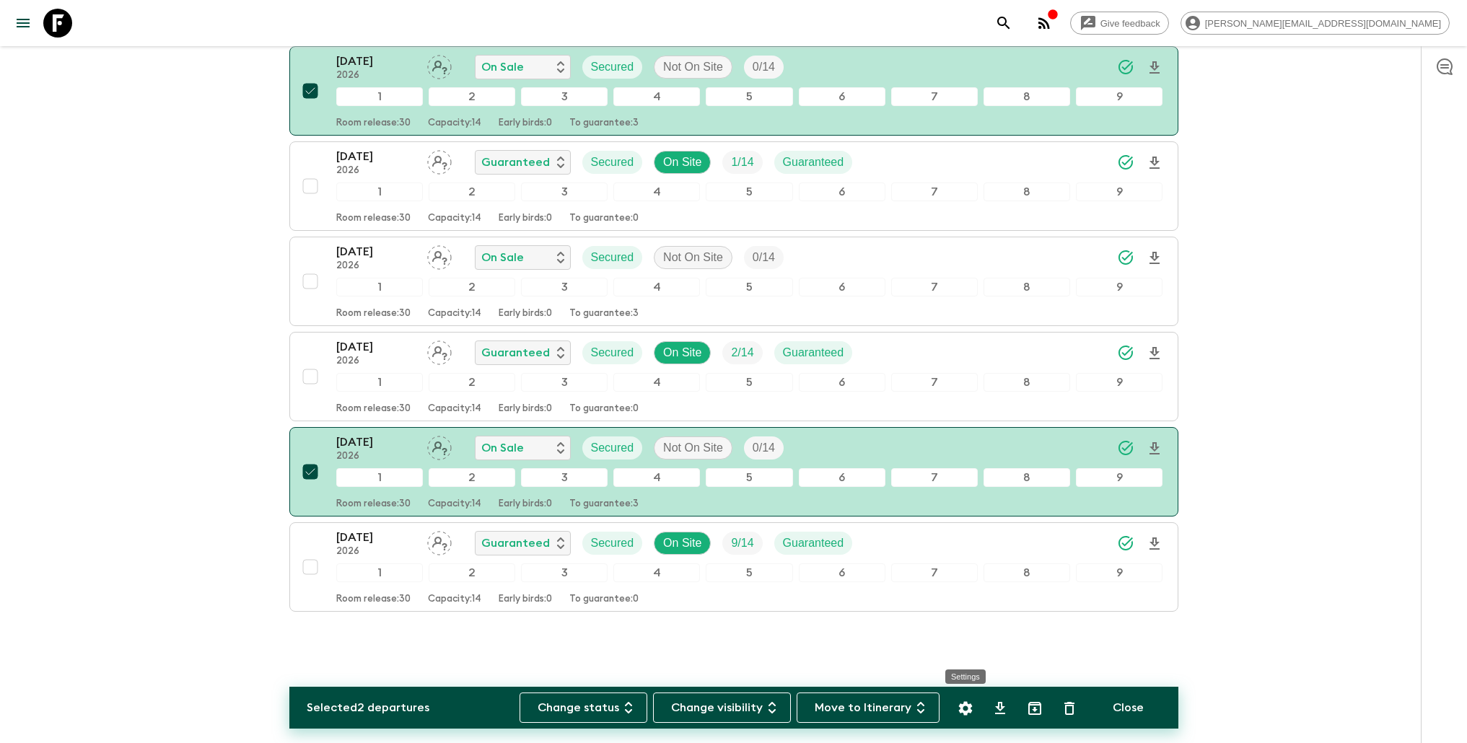
click at [963, 708] on icon "Settings" at bounding box center [965, 708] width 17 height 17
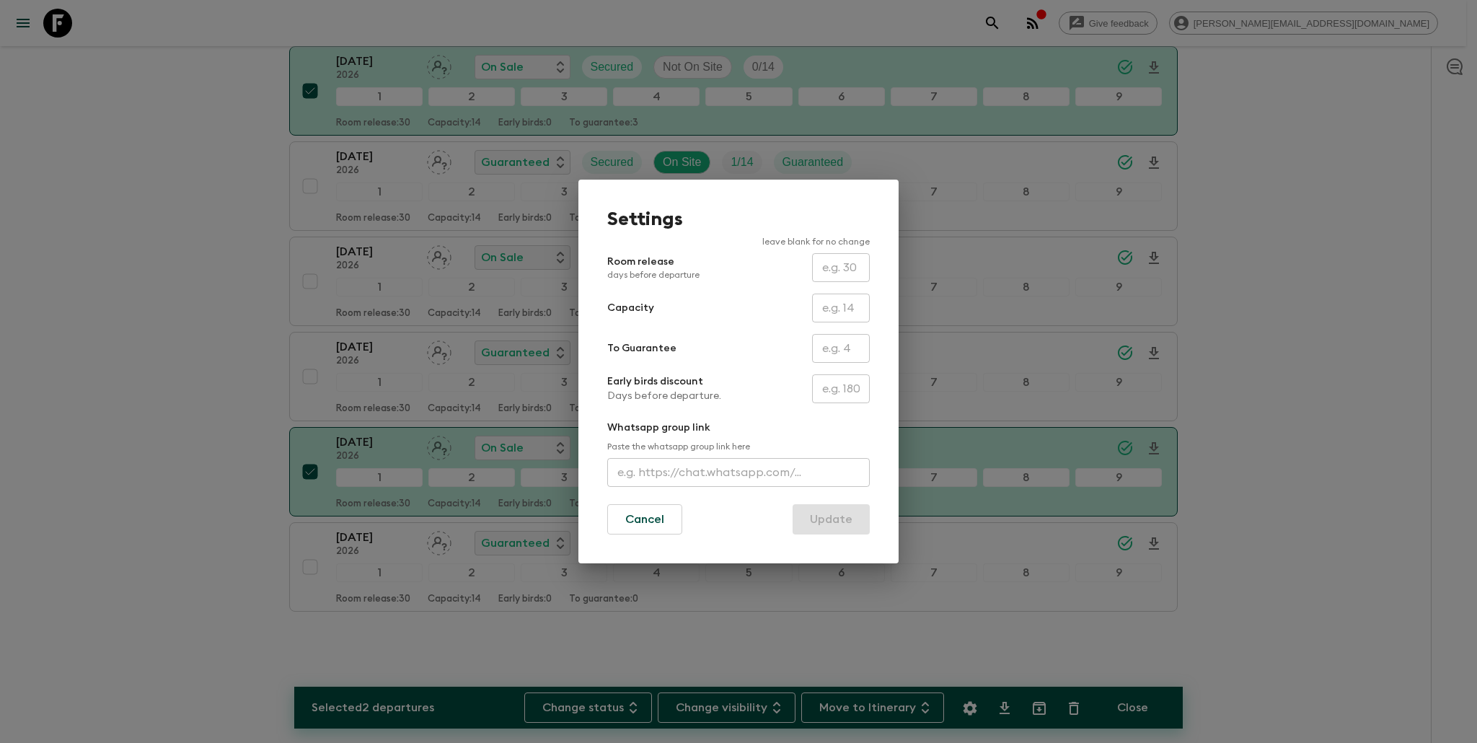
click at [835, 353] on input "text" at bounding box center [841, 348] width 58 height 29
type input "0"
click at [840, 522] on button "Update" at bounding box center [831, 519] width 77 height 30
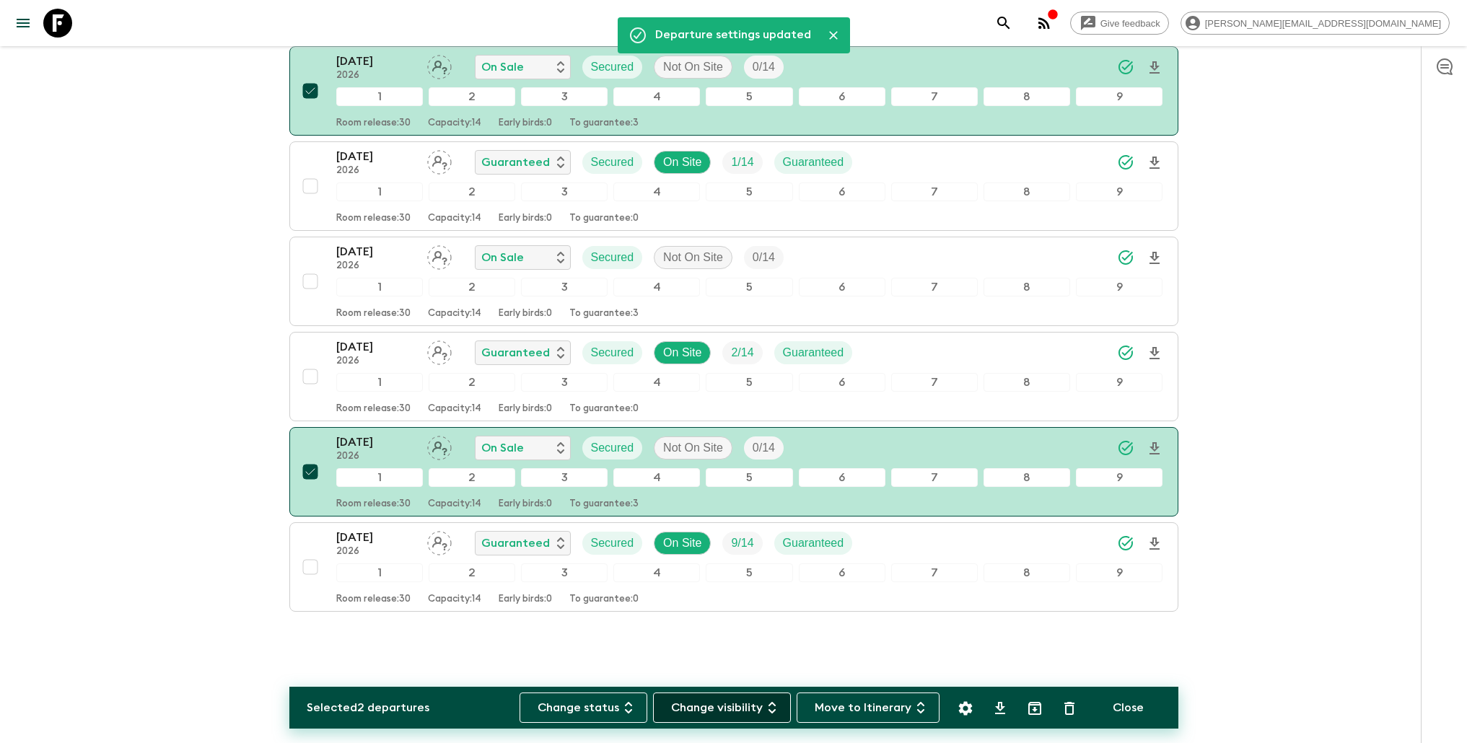
click at [746, 706] on button "Change visibility" at bounding box center [722, 708] width 138 height 30
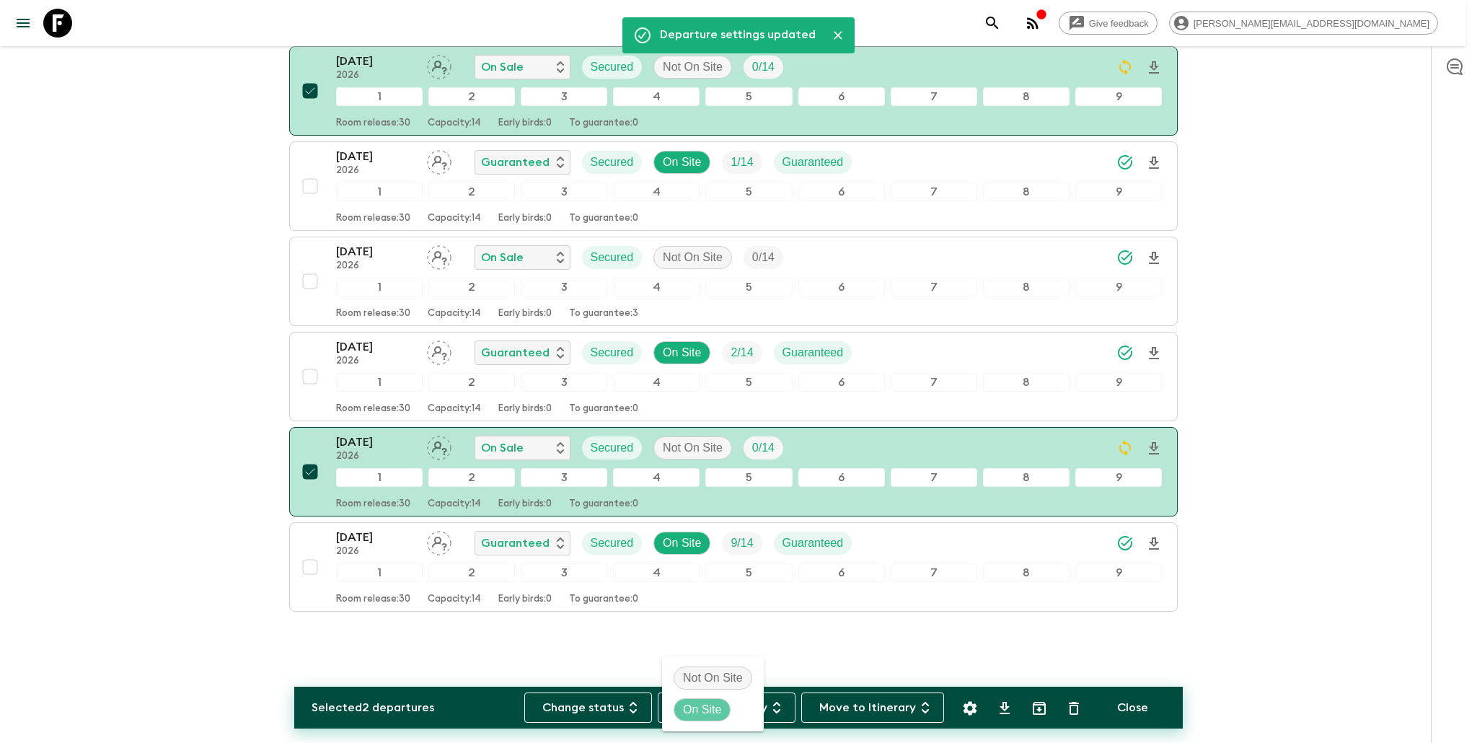
click at [712, 711] on p "On Site" at bounding box center [702, 709] width 38 height 17
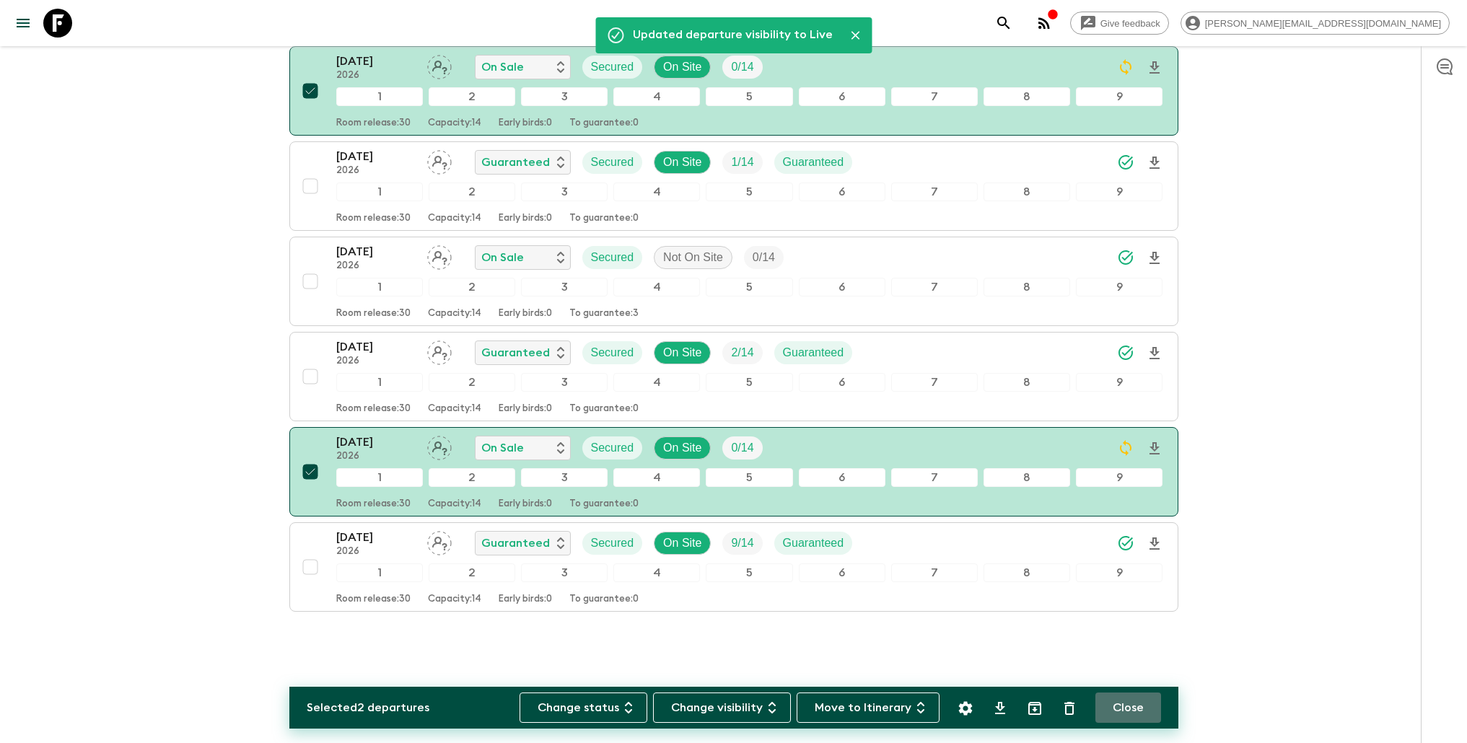
click at [1134, 711] on button "Close" at bounding box center [1128, 708] width 66 height 30
checkbox input "false"
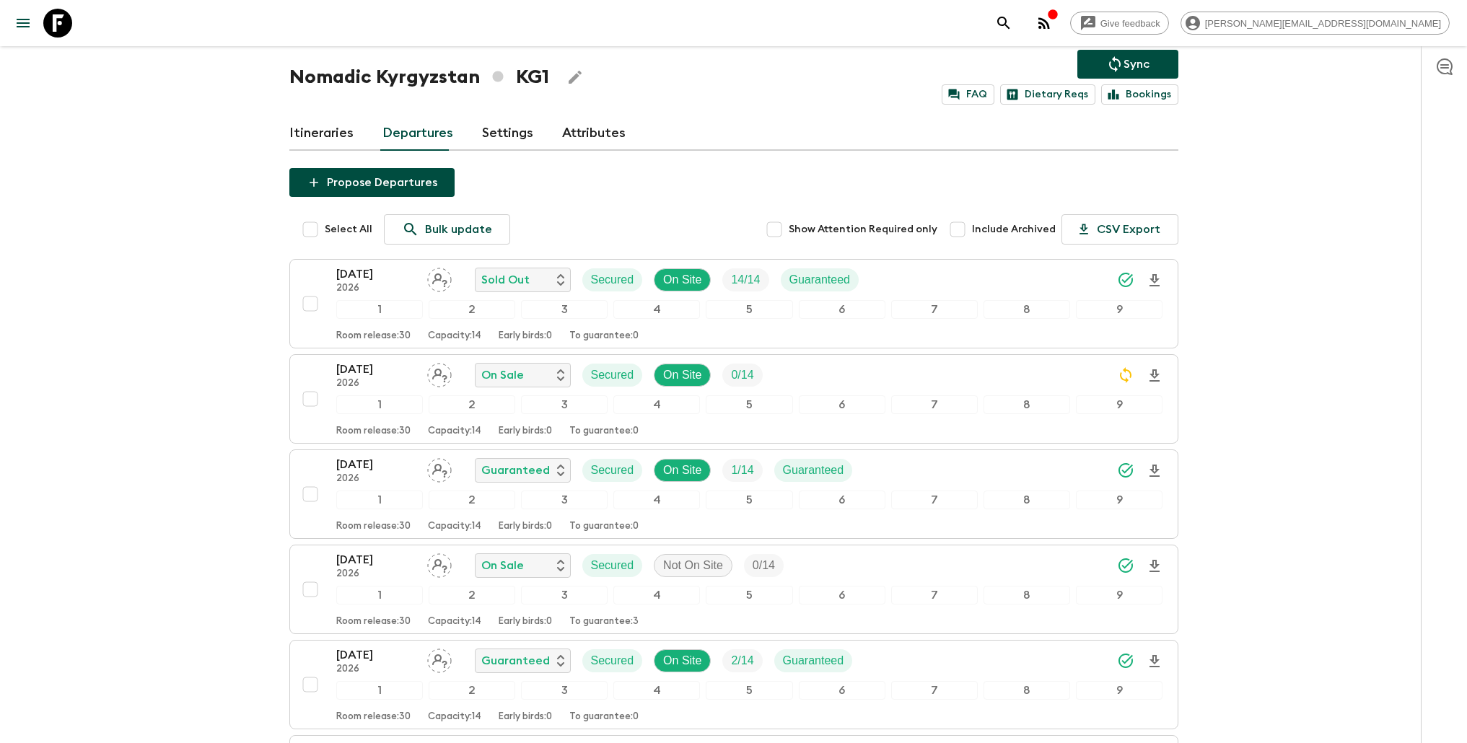
scroll to position [0, 0]
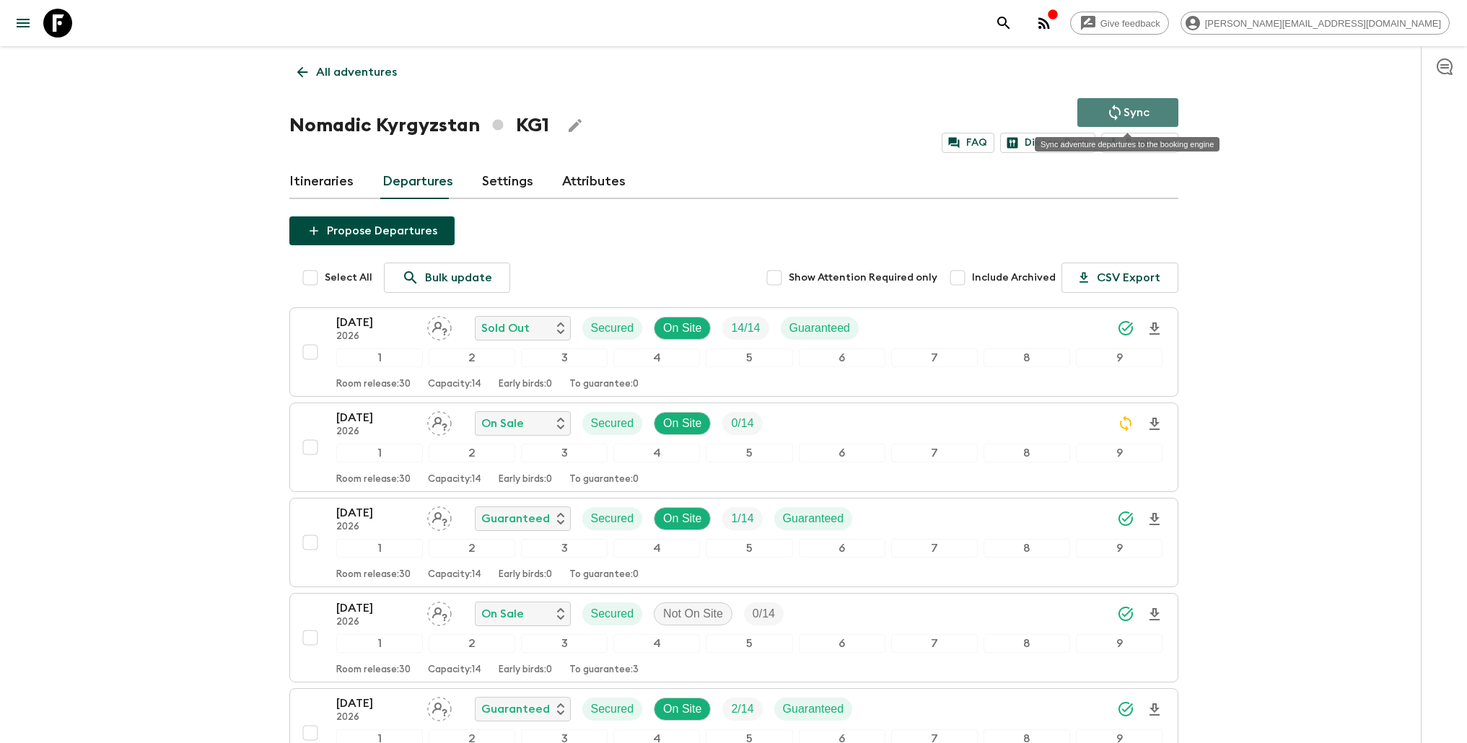
click at [1127, 108] on p "Sync" at bounding box center [1136, 112] width 26 height 17
